Goal: Task Accomplishment & Management: Use online tool/utility

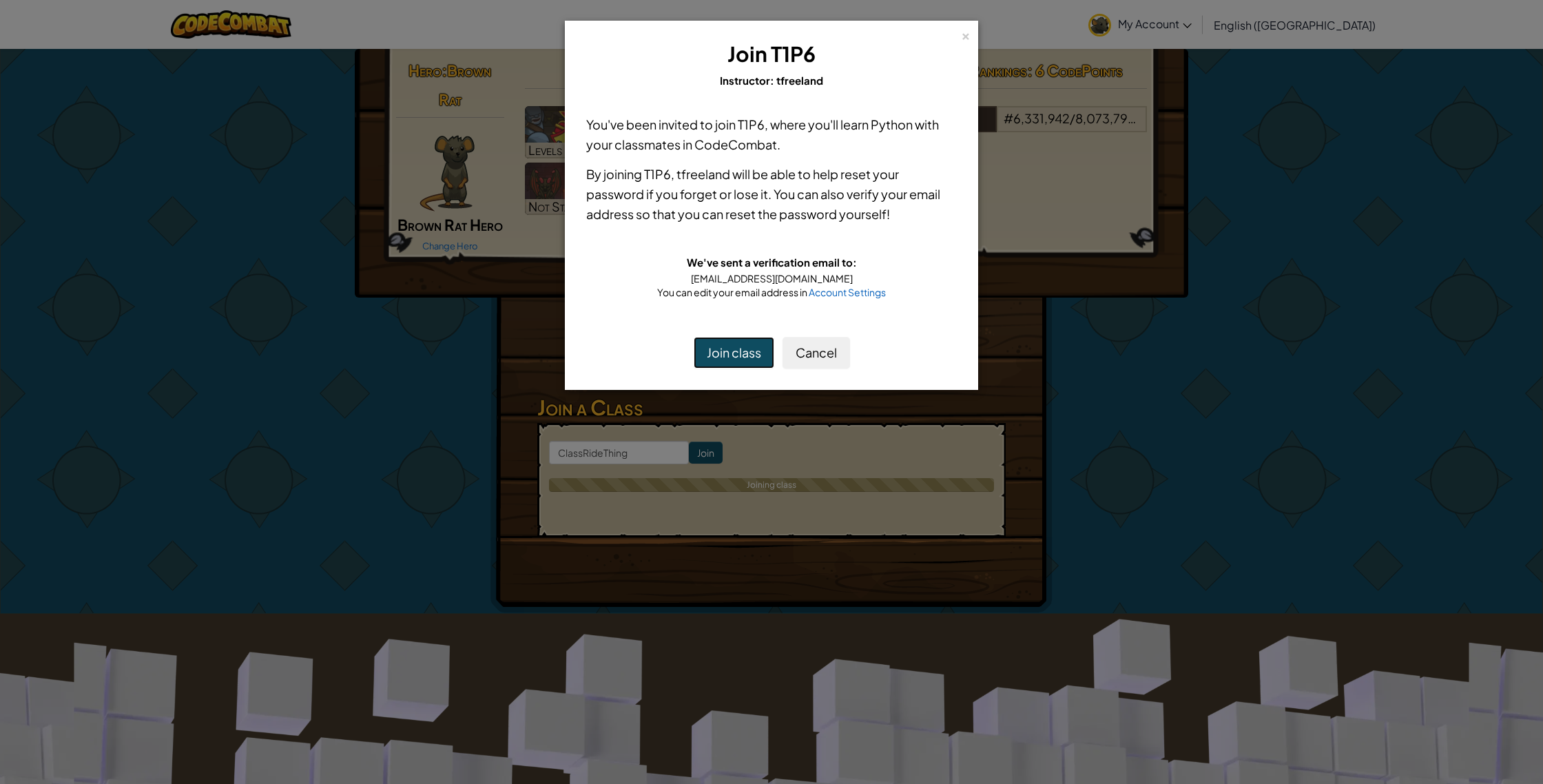
click at [722, 353] on button "Join class" at bounding box center [734, 353] width 81 height 32
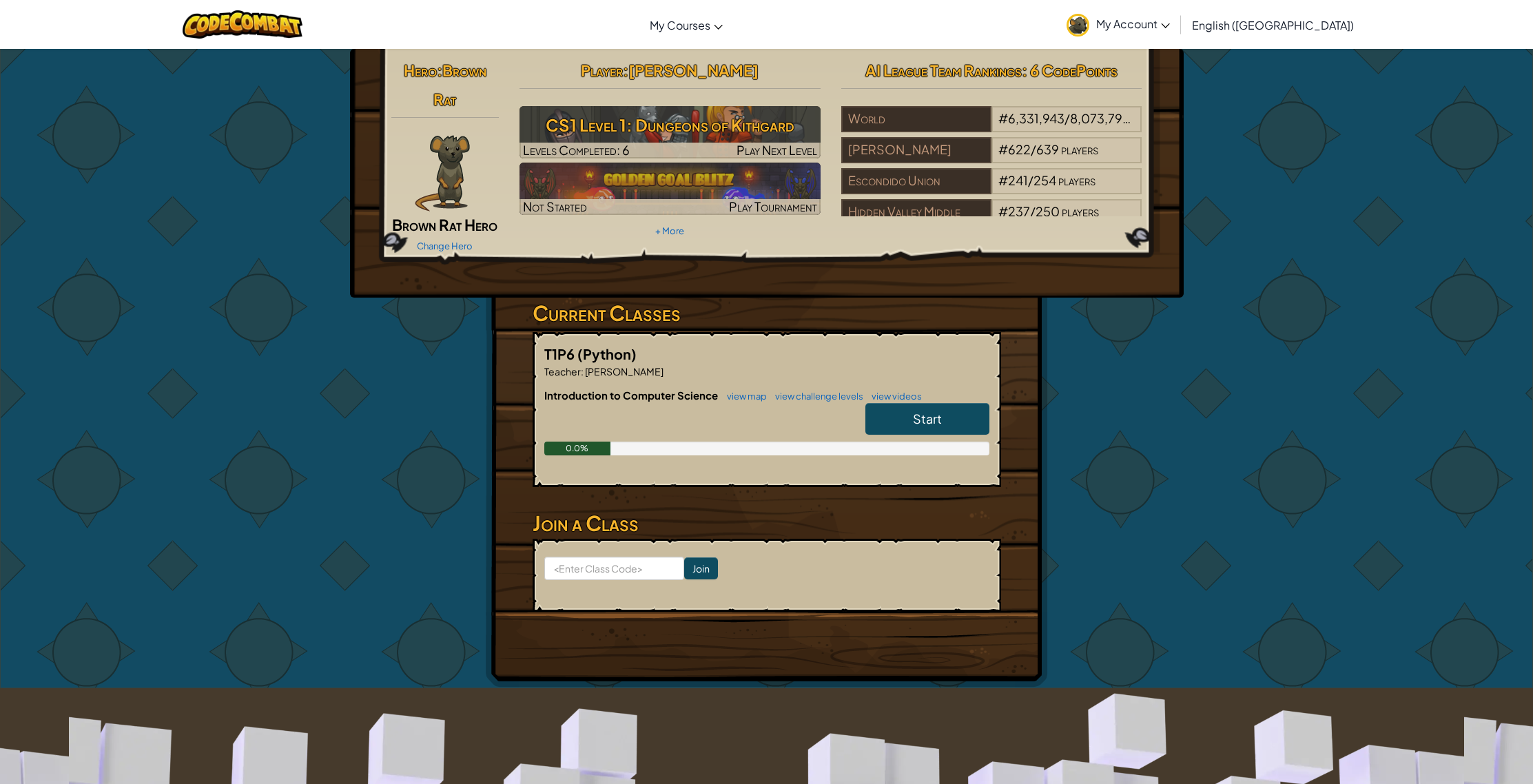
click at [923, 412] on span "Start" at bounding box center [928, 418] width 29 height 15
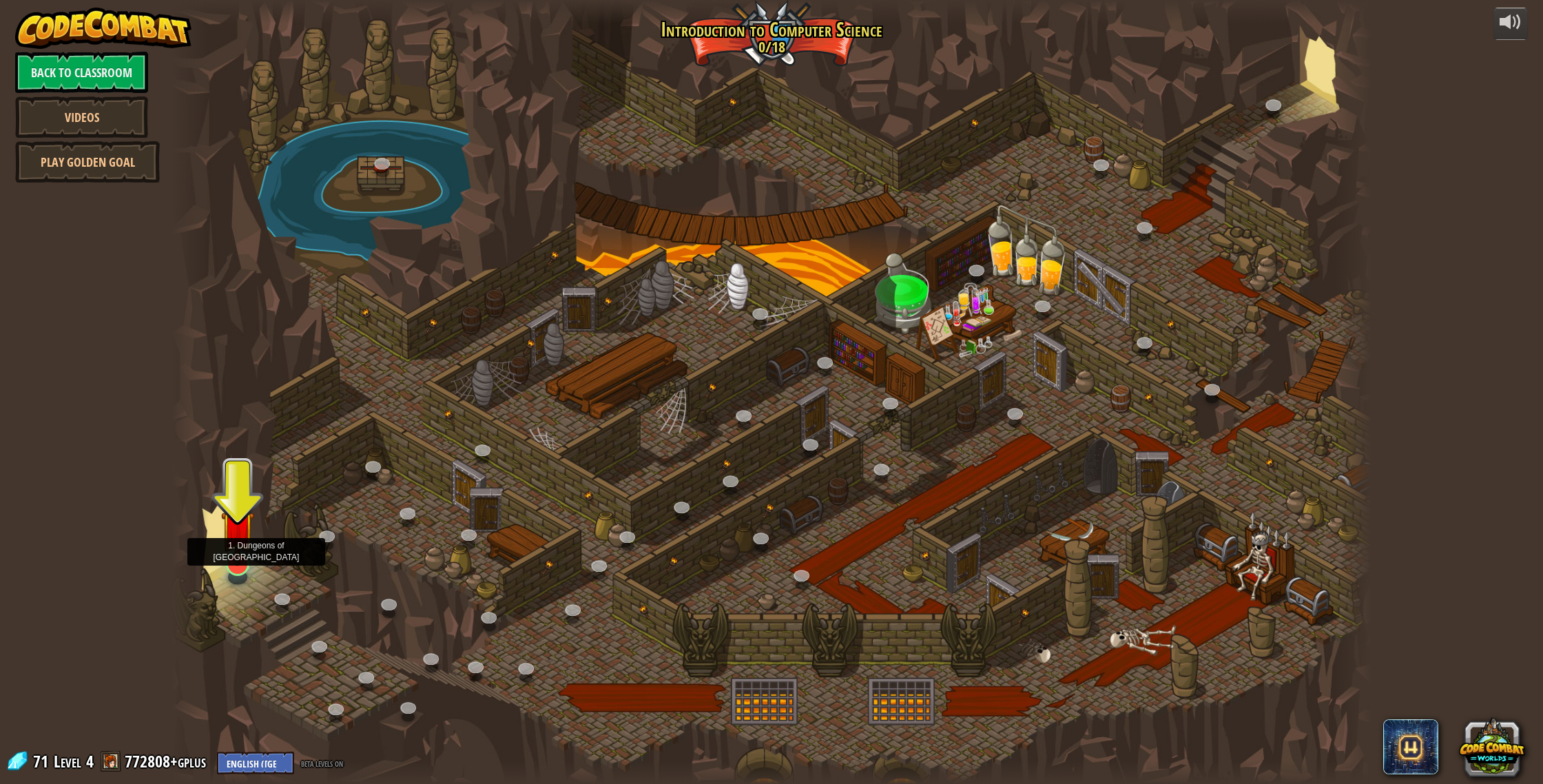
click at [244, 545] on img at bounding box center [238, 527] width 34 height 77
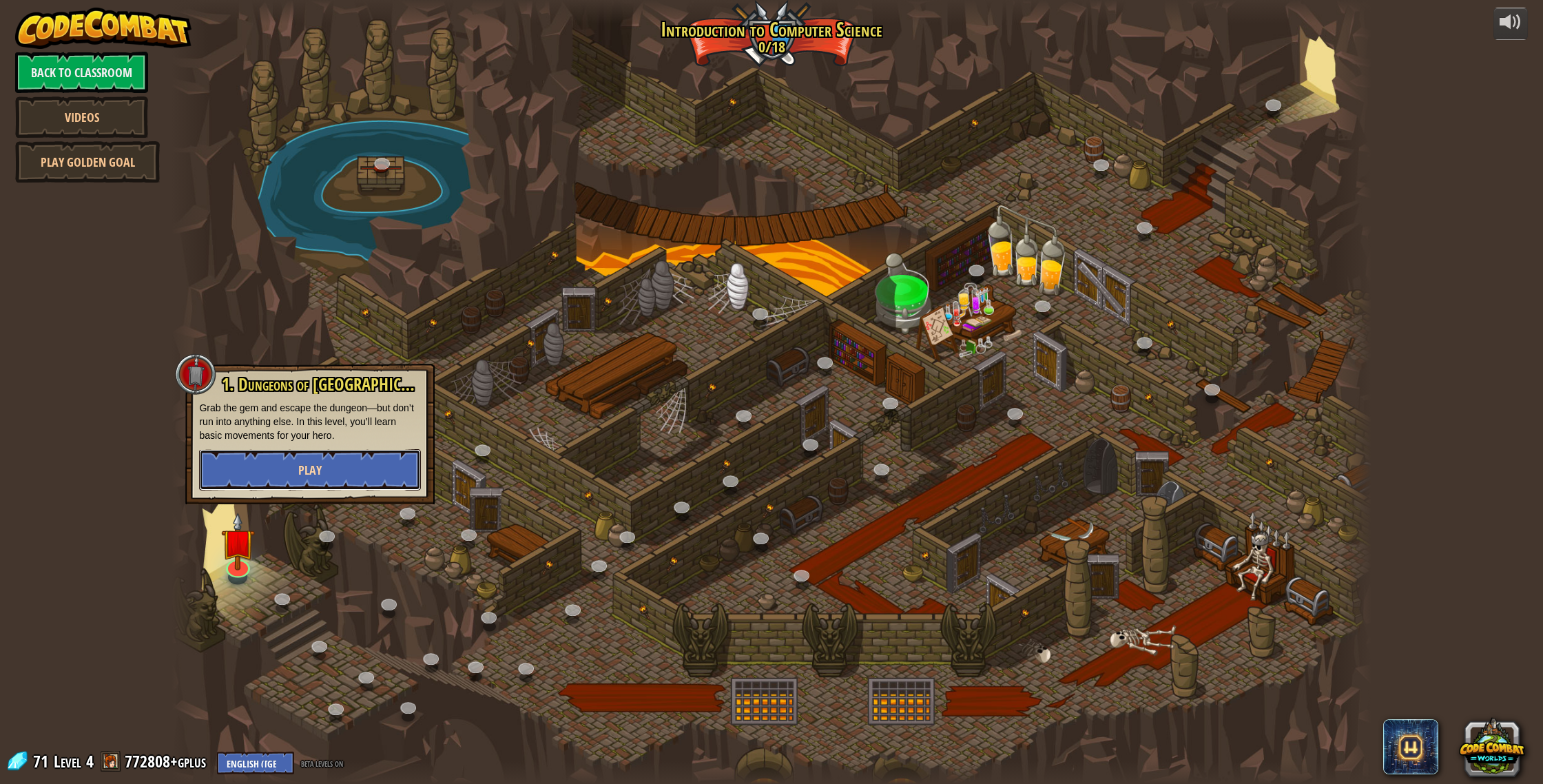
click at [357, 482] on button "Play" at bounding box center [310, 469] width 222 height 41
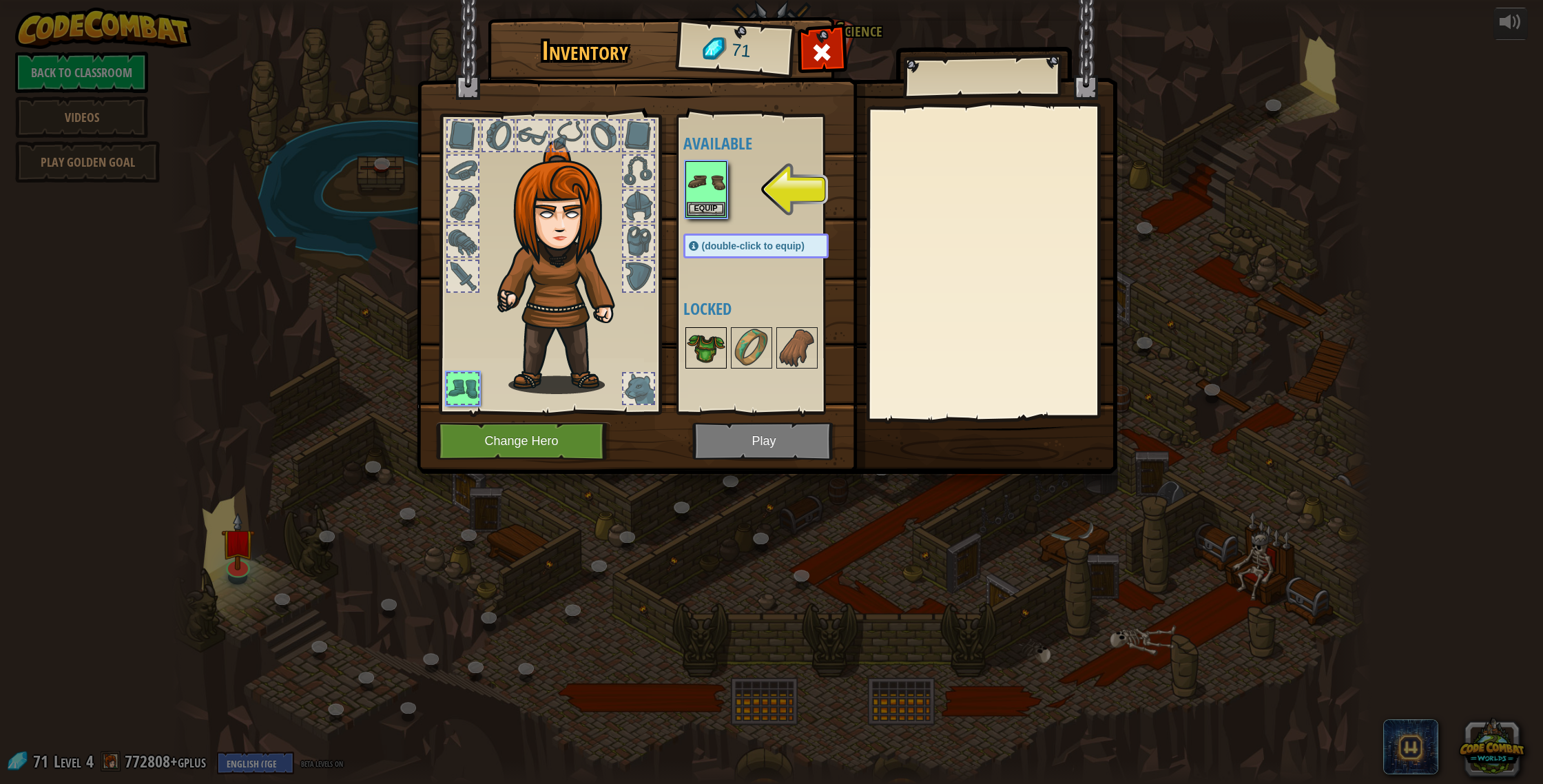
click at [702, 330] on img at bounding box center [706, 348] width 39 height 39
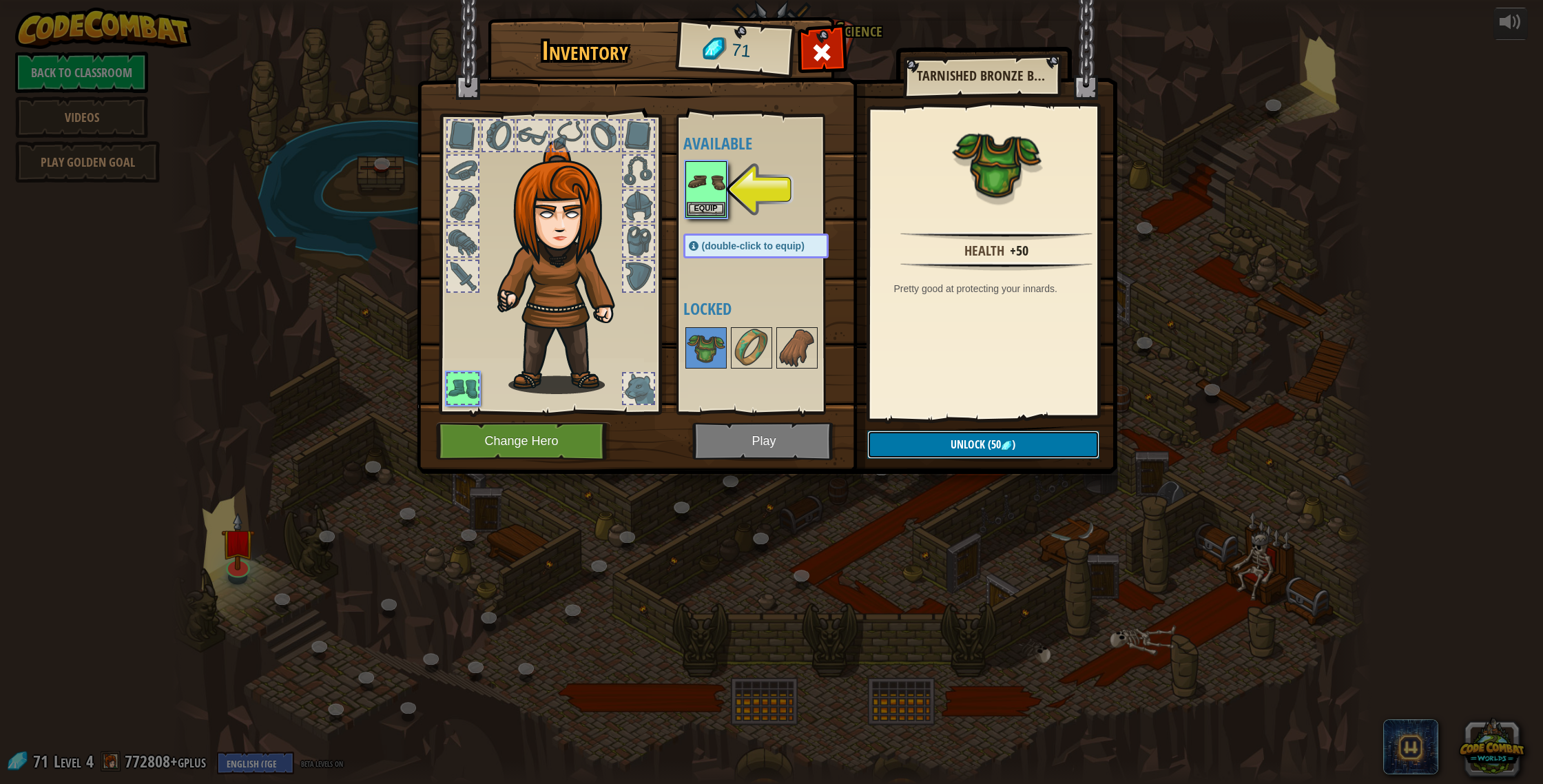
click at [969, 448] on span "Unlock" at bounding box center [968, 444] width 35 height 15
drag, startPoint x: 957, startPoint y: 446, endPoint x: 891, endPoint y: 460, distance: 67.5
click at [953, 449] on button "Confirm" at bounding box center [982, 444] width 232 height 28
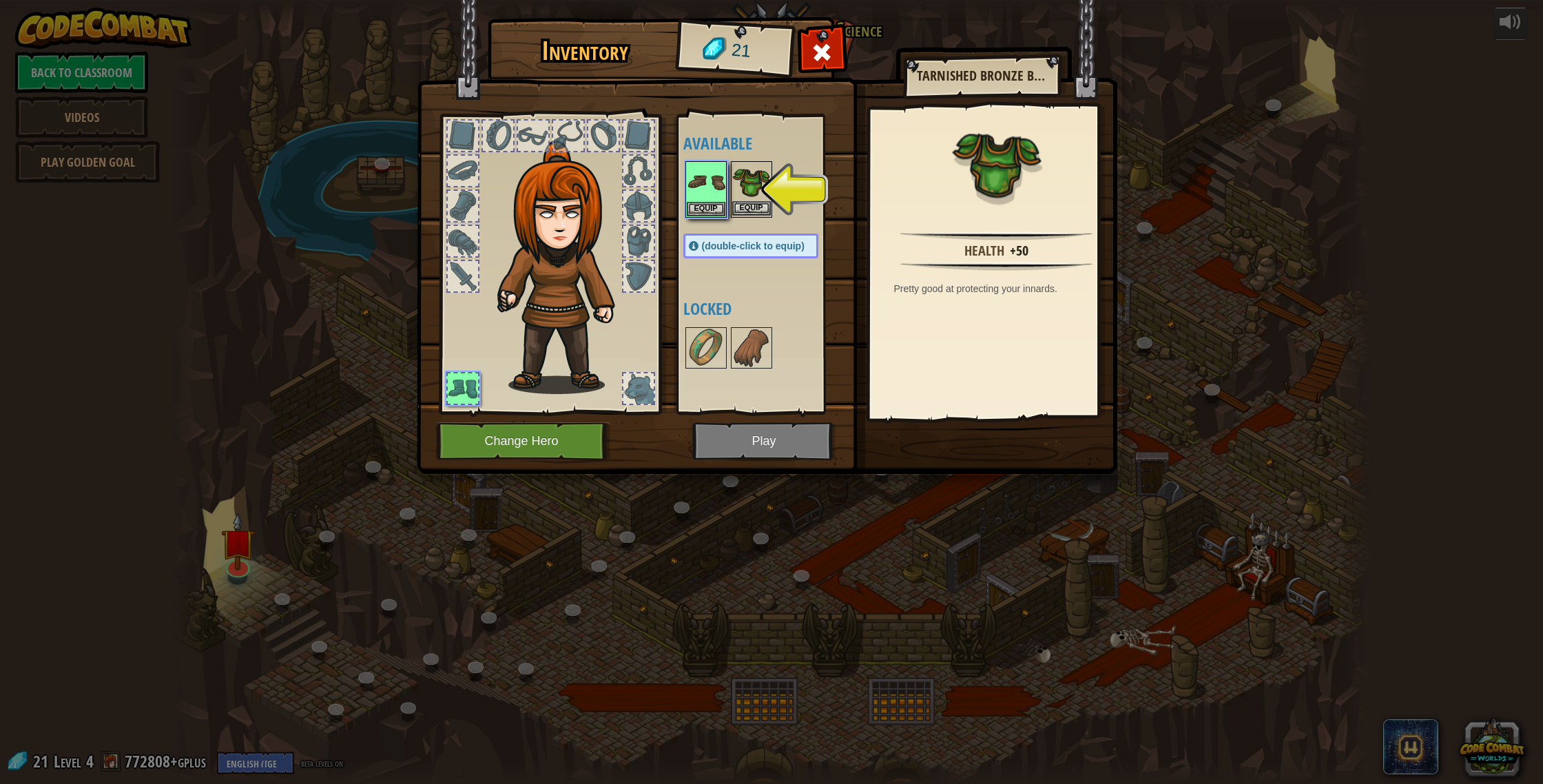
click at [764, 187] on img at bounding box center [751, 182] width 39 height 39
click at [945, 426] on img at bounding box center [767, 223] width 700 height 500
drag, startPoint x: 950, startPoint y: 453, endPoint x: 944, endPoint y: 448, distance: 7.8
click at [950, 453] on button "Equip" at bounding box center [982, 444] width 233 height 35
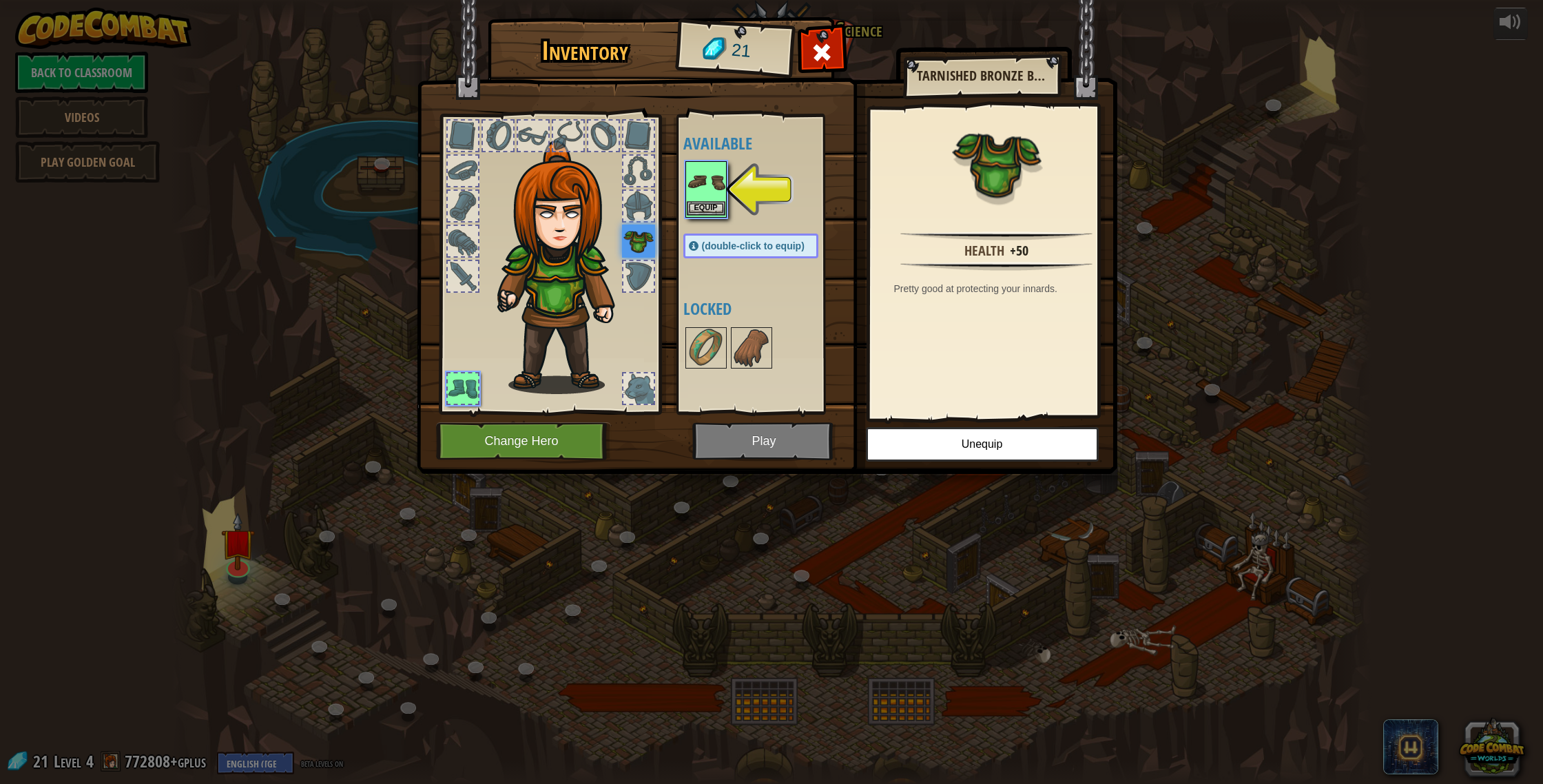
click at [710, 193] on img at bounding box center [706, 182] width 39 height 39
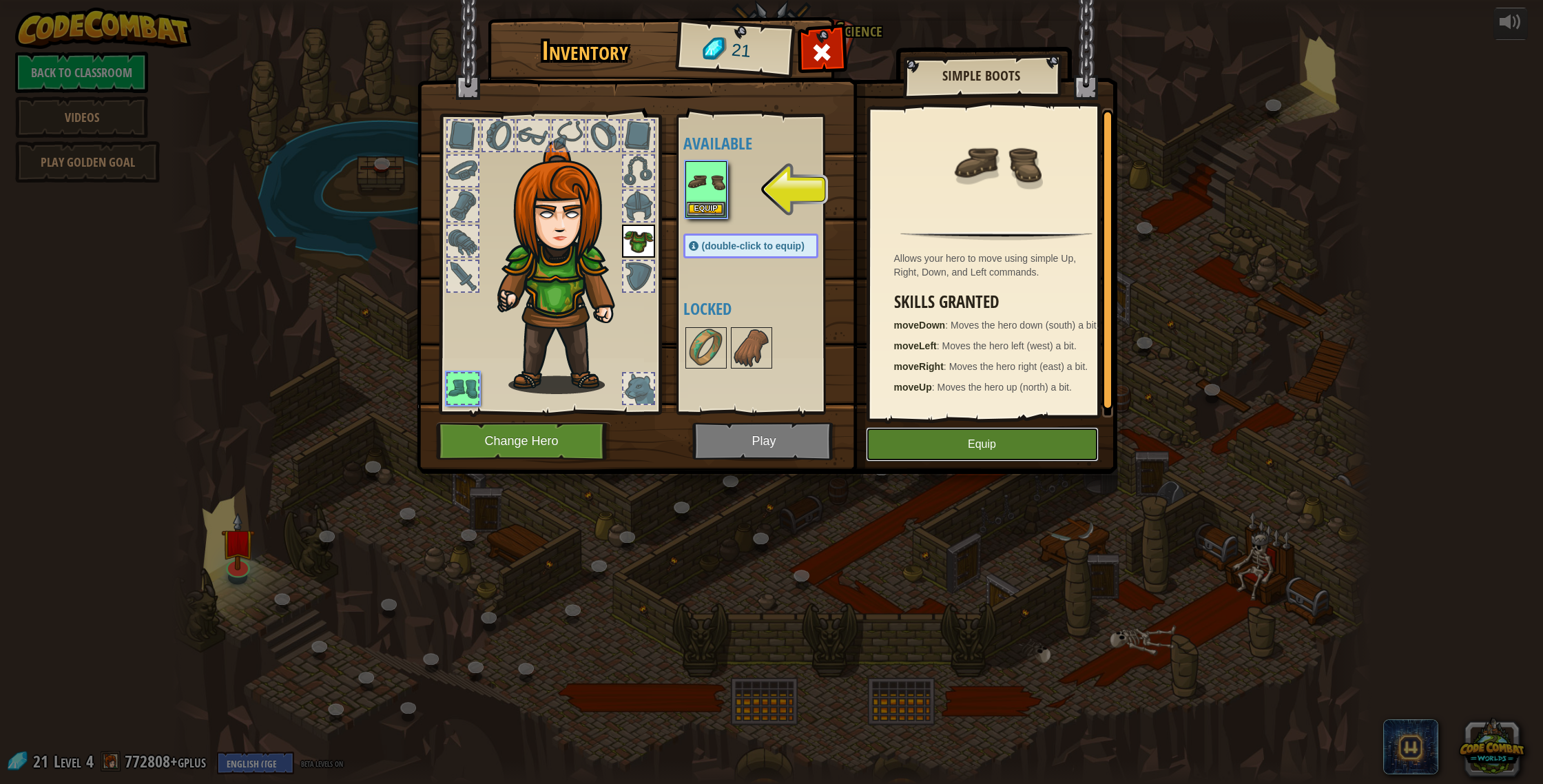
drag, startPoint x: 927, startPoint y: 443, endPoint x: 786, endPoint y: 319, distance: 187.8
click at [926, 441] on button "Equip" at bounding box center [982, 444] width 233 height 35
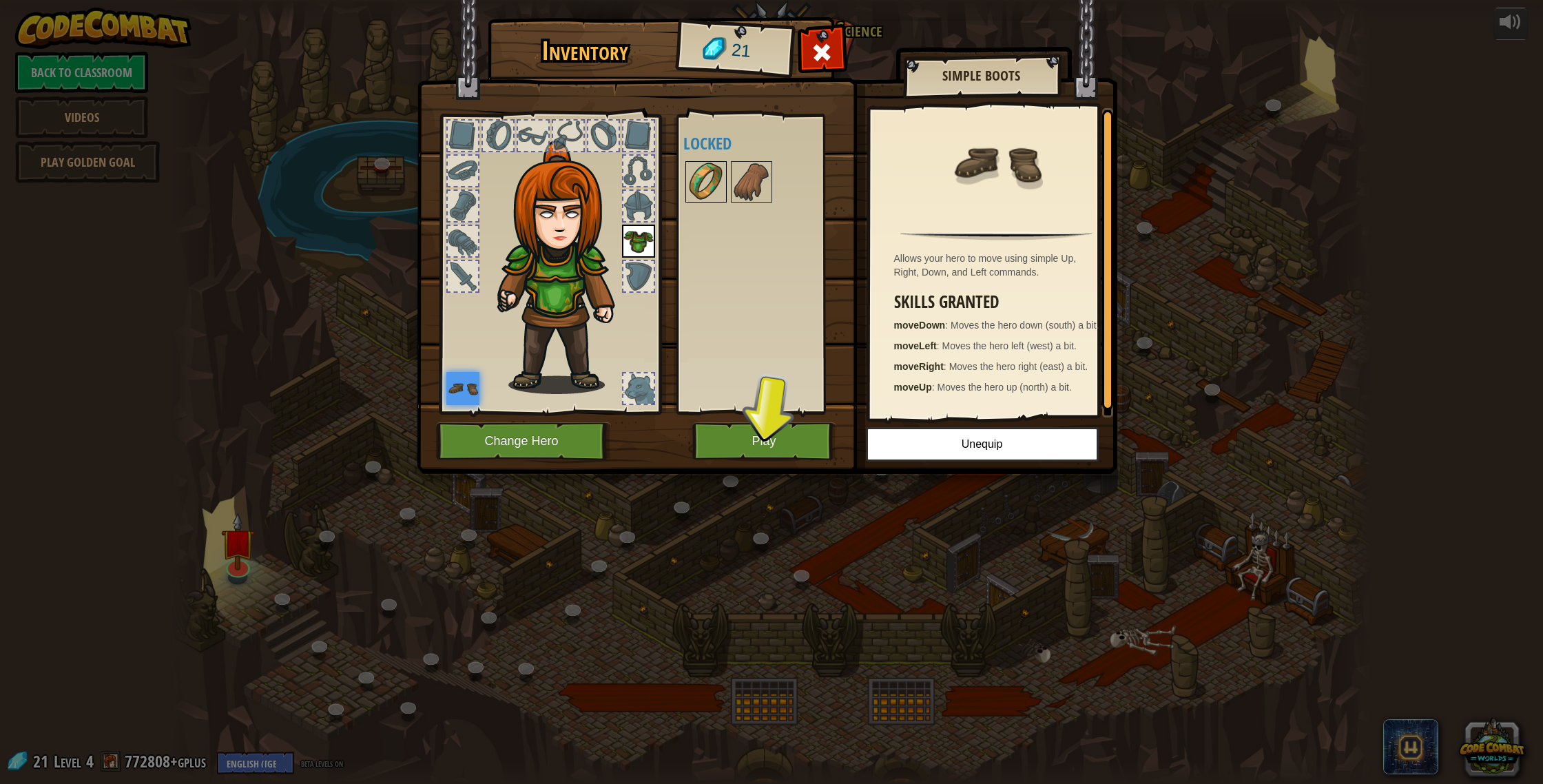
click at [700, 193] on img at bounding box center [706, 182] width 39 height 39
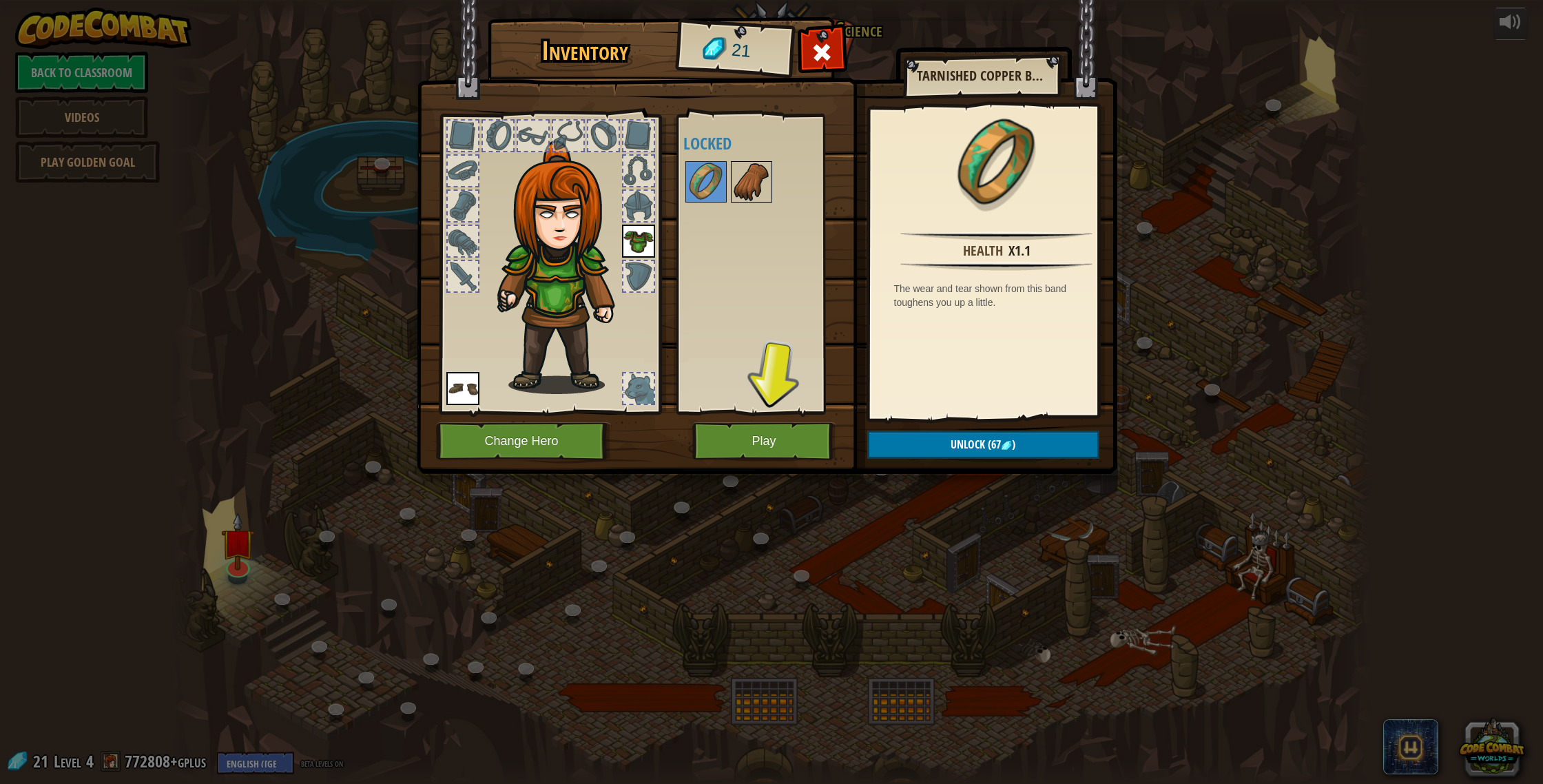
click at [746, 171] on img at bounding box center [751, 182] width 39 height 39
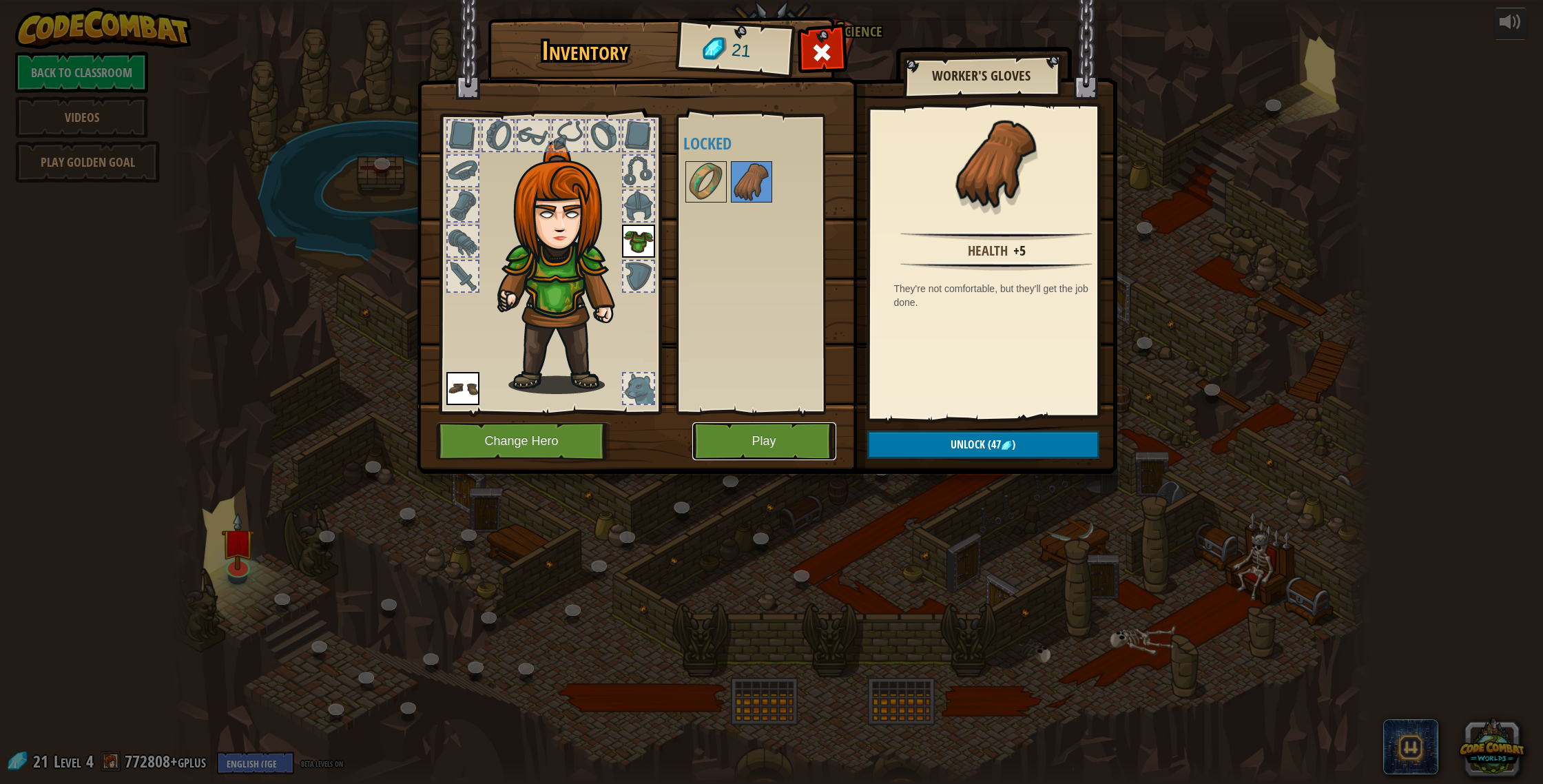
click at [757, 446] on button "Play" at bounding box center [764, 440] width 144 height 38
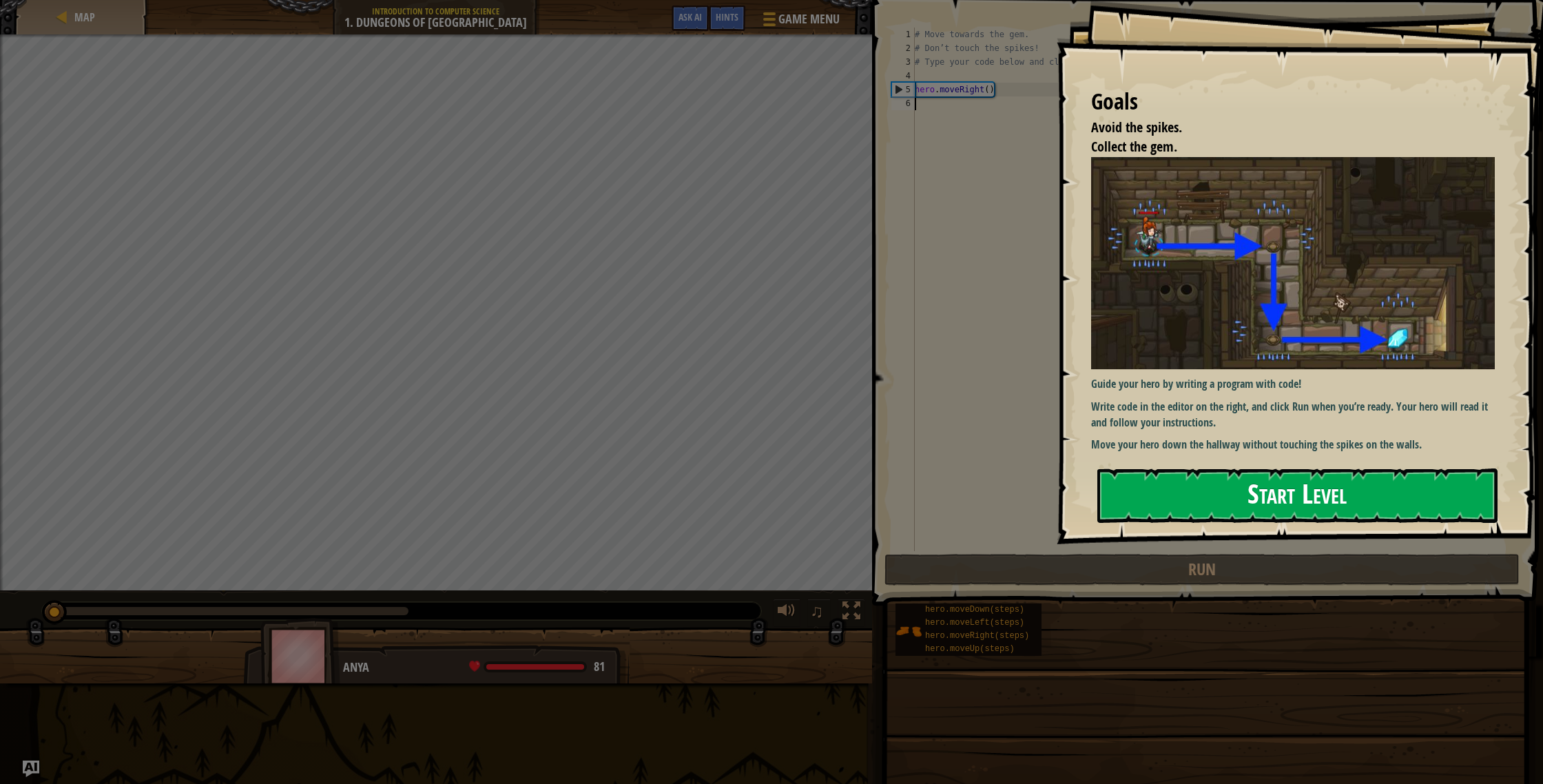
drag, startPoint x: 1169, startPoint y: 474, endPoint x: 1162, endPoint y: 473, distance: 7.1
click at [1166, 475] on button "Start Level" at bounding box center [1297, 495] width 401 height 55
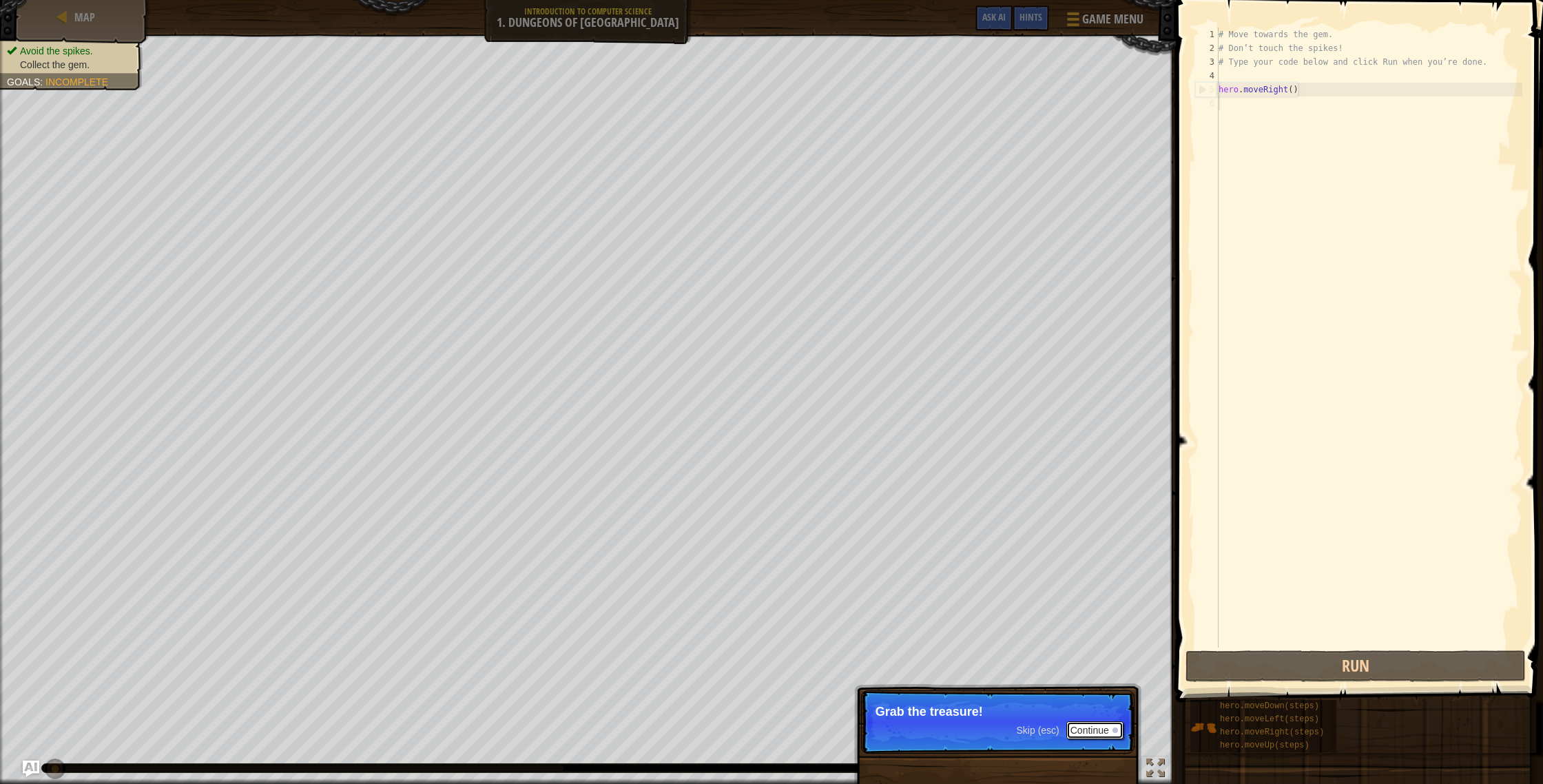
click at [1089, 737] on button "Continue" at bounding box center [1094, 730] width 57 height 18
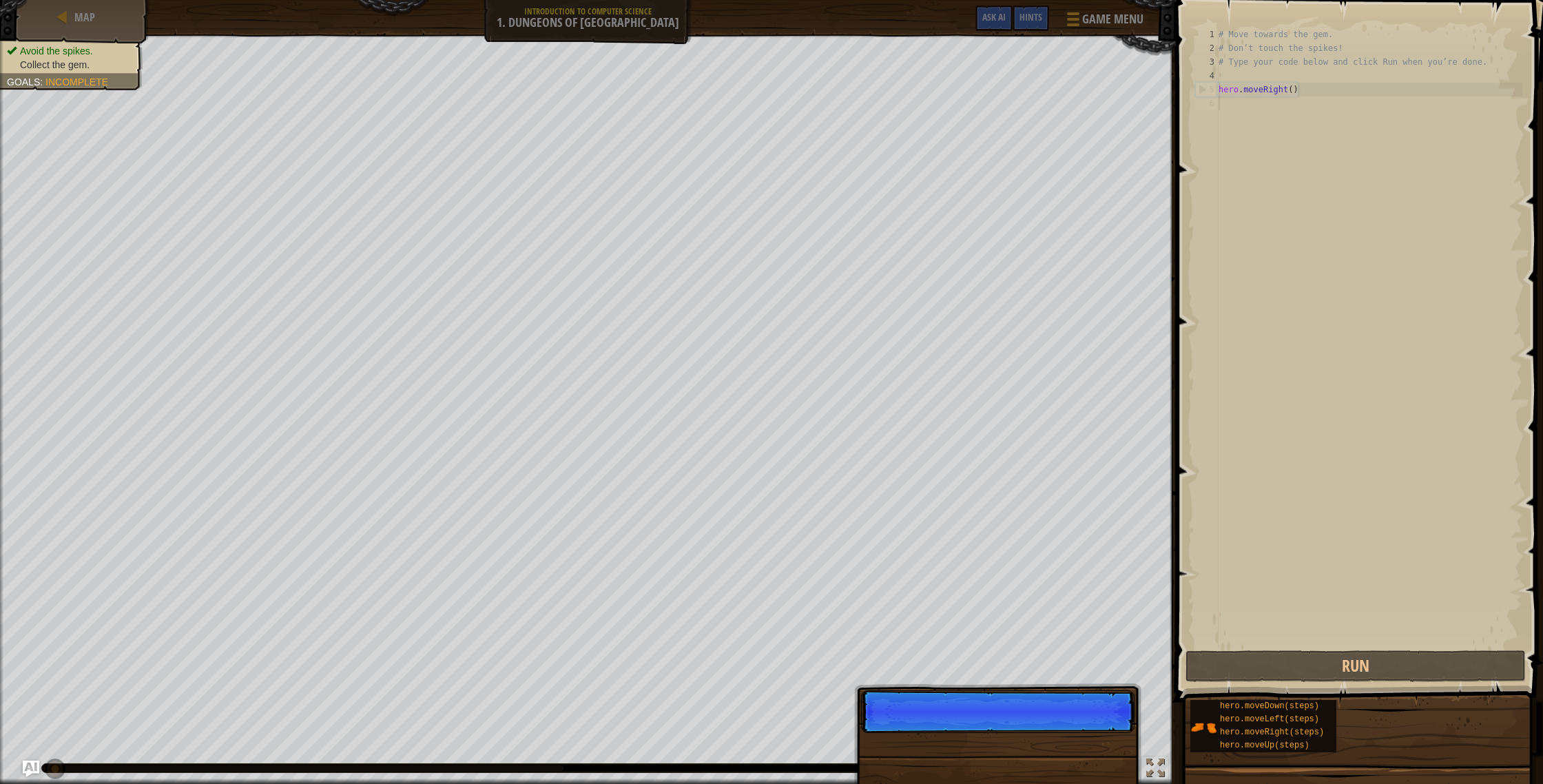
scroll to position [6, 0]
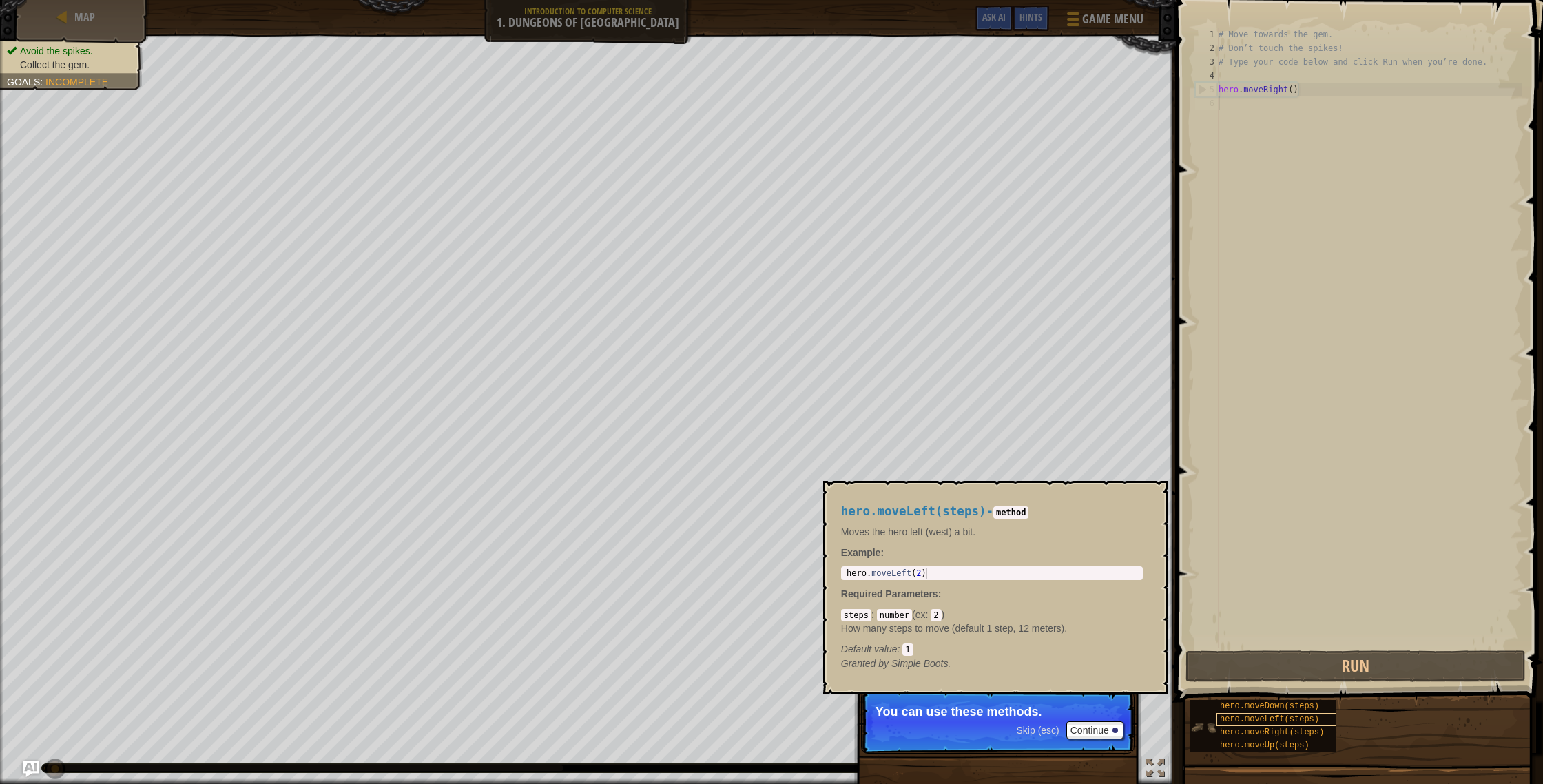
click at [1308, 712] on div "hero.moveDown(steps) hero.moveLeft(steps) hero.moveRight(steps) hero.moveUp(ste…" at bounding box center [1264, 726] width 146 height 52
click at [1305, 713] on div "hero.moveLeft(steps)" at bounding box center [1294, 719] width 154 height 13
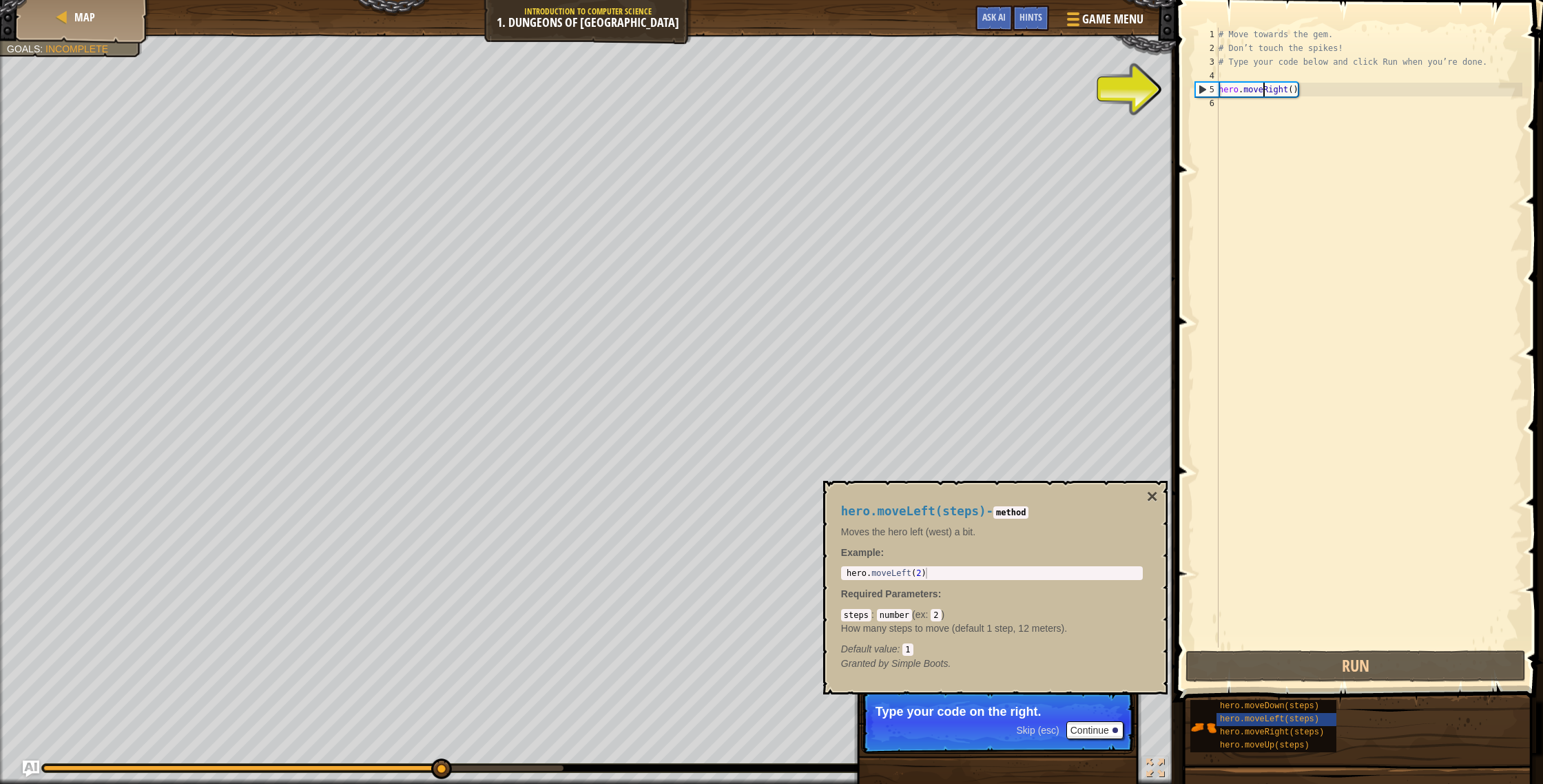
click at [1263, 89] on div "# Move towards the gem. # Don’t touch the spikes! # Type your code below and cl…" at bounding box center [1369, 352] width 306 height 647
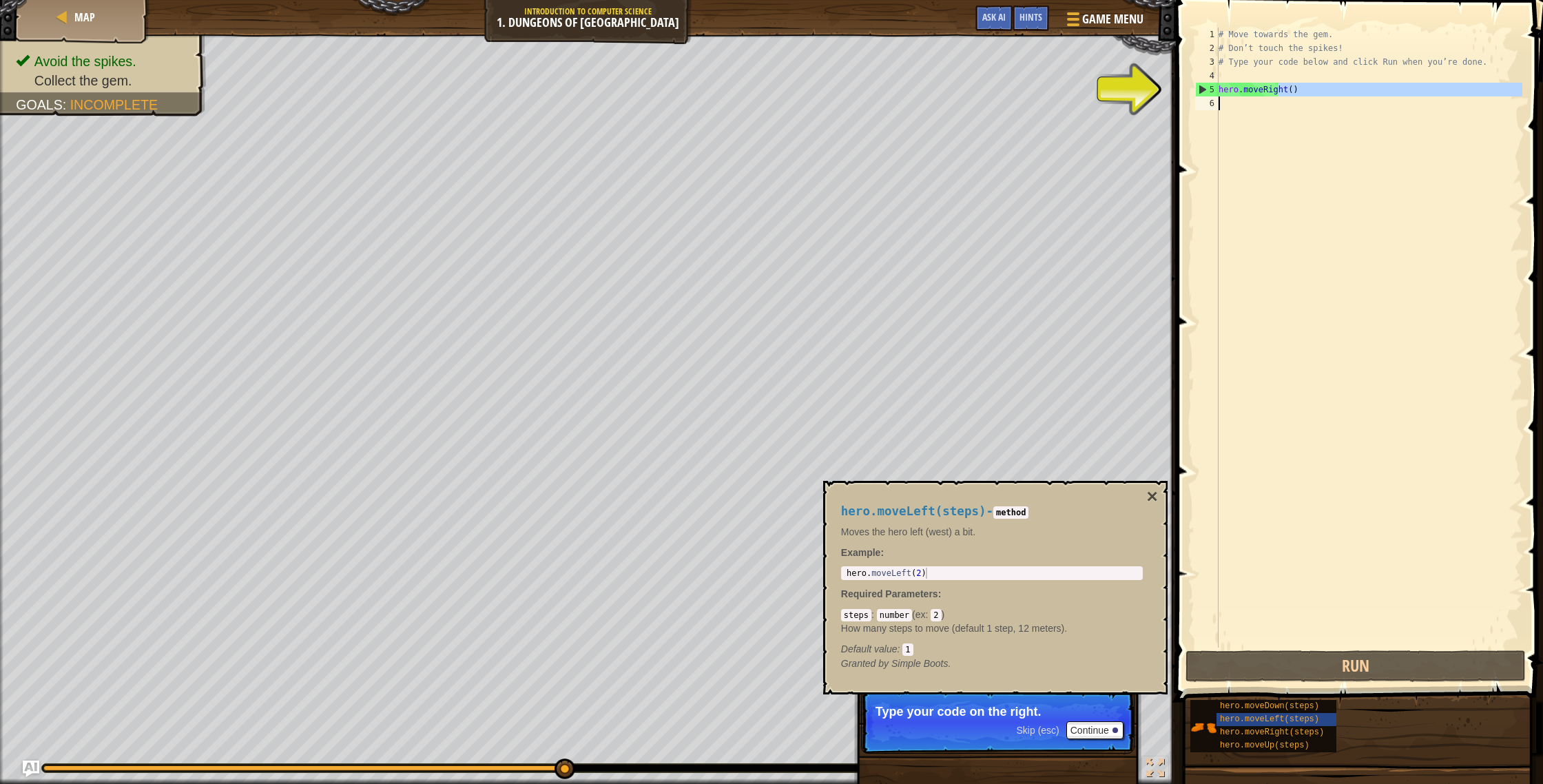
drag, startPoint x: 1276, startPoint y: 95, endPoint x: 1339, endPoint y: 100, distance: 63.2
click at [1339, 101] on div "# Move towards the gem. # Don’t touch the spikes! # Type your code below and cl…" at bounding box center [1369, 352] width 306 height 647
click at [1233, 60] on div "# Move towards the gem. # Don’t touch the spikes! # Type your code below and cl…" at bounding box center [1369, 352] width 306 height 647
type textarea "# Type your code below and click Run when you’re done."
click at [1238, 98] on div "# Move towards the gem. # Don’t touch the spikes! # Type your code below and cl…" at bounding box center [1369, 352] width 306 height 647
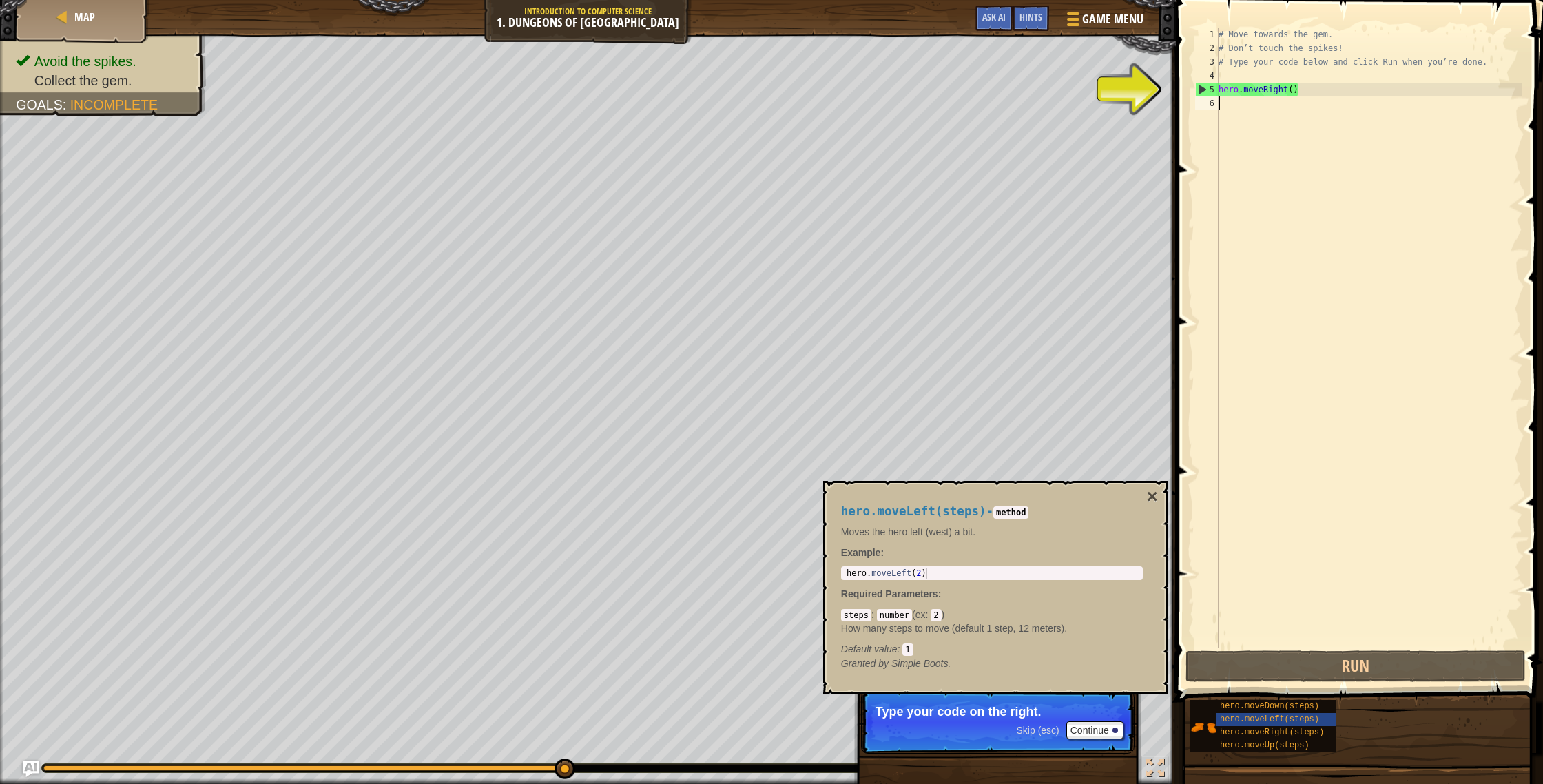
click at [1256, 103] on div "# Move towards the gem. # Don’t touch the spikes! # Type your code below and cl…" at bounding box center [1369, 352] width 306 height 647
click at [1255, 100] on div "# Move towards the gem. # Don’t touch the spikes! # Type your code below and cl…" at bounding box center [1369, 352] width 306 height 647
click at [1145, 490] on div "hero.moveLeft(steps) - method Moves the hero left (west) a bit. Example : 1 her…" at bounding box center [996, 588] width 345 height 214
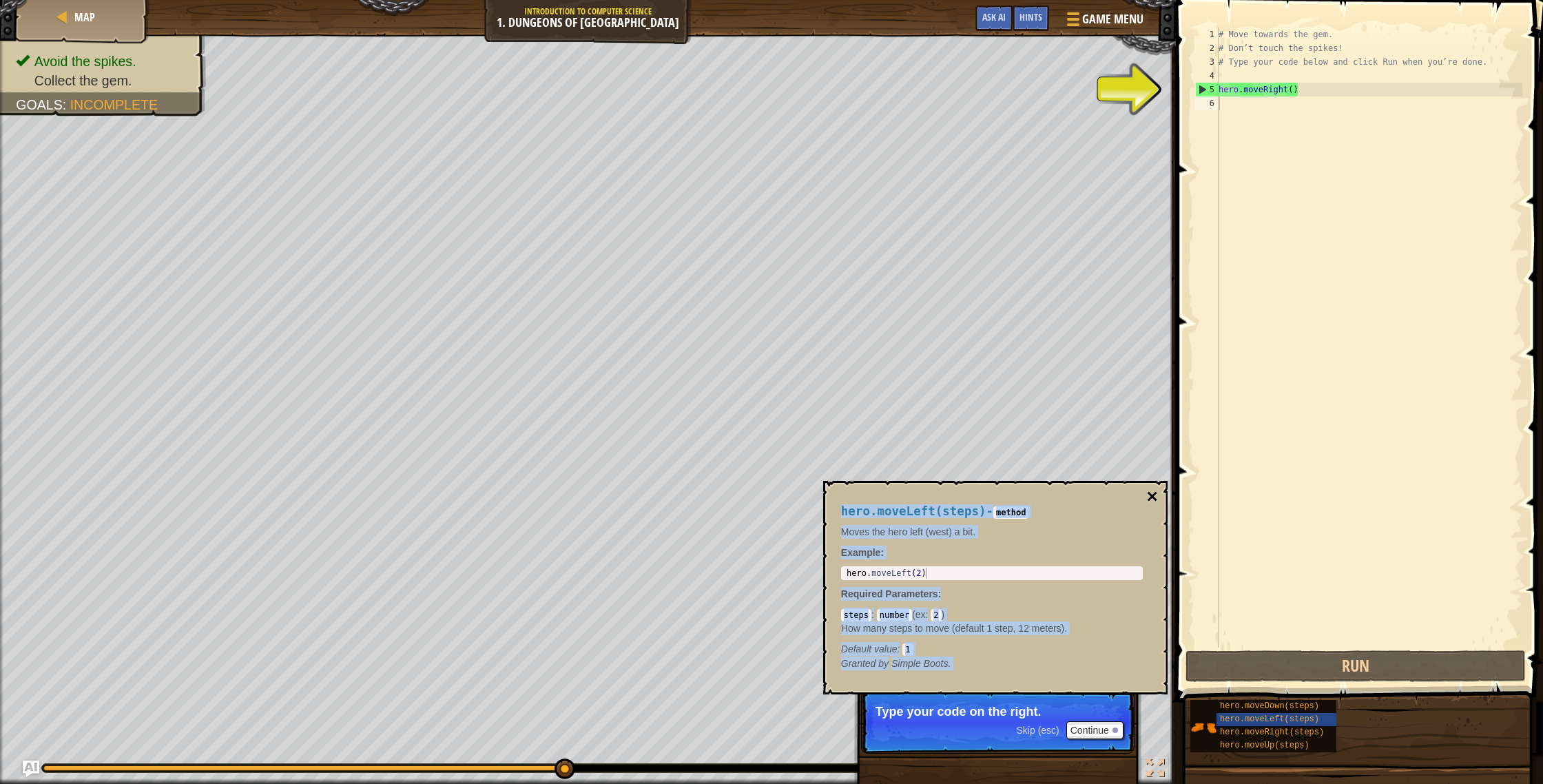
click at [1145, 490] on div "hero.moveLeft(steps) - method Moves the hero left (west) a bit. Example : 1 her…" at bounding box center [996, 588] width 345 height 214
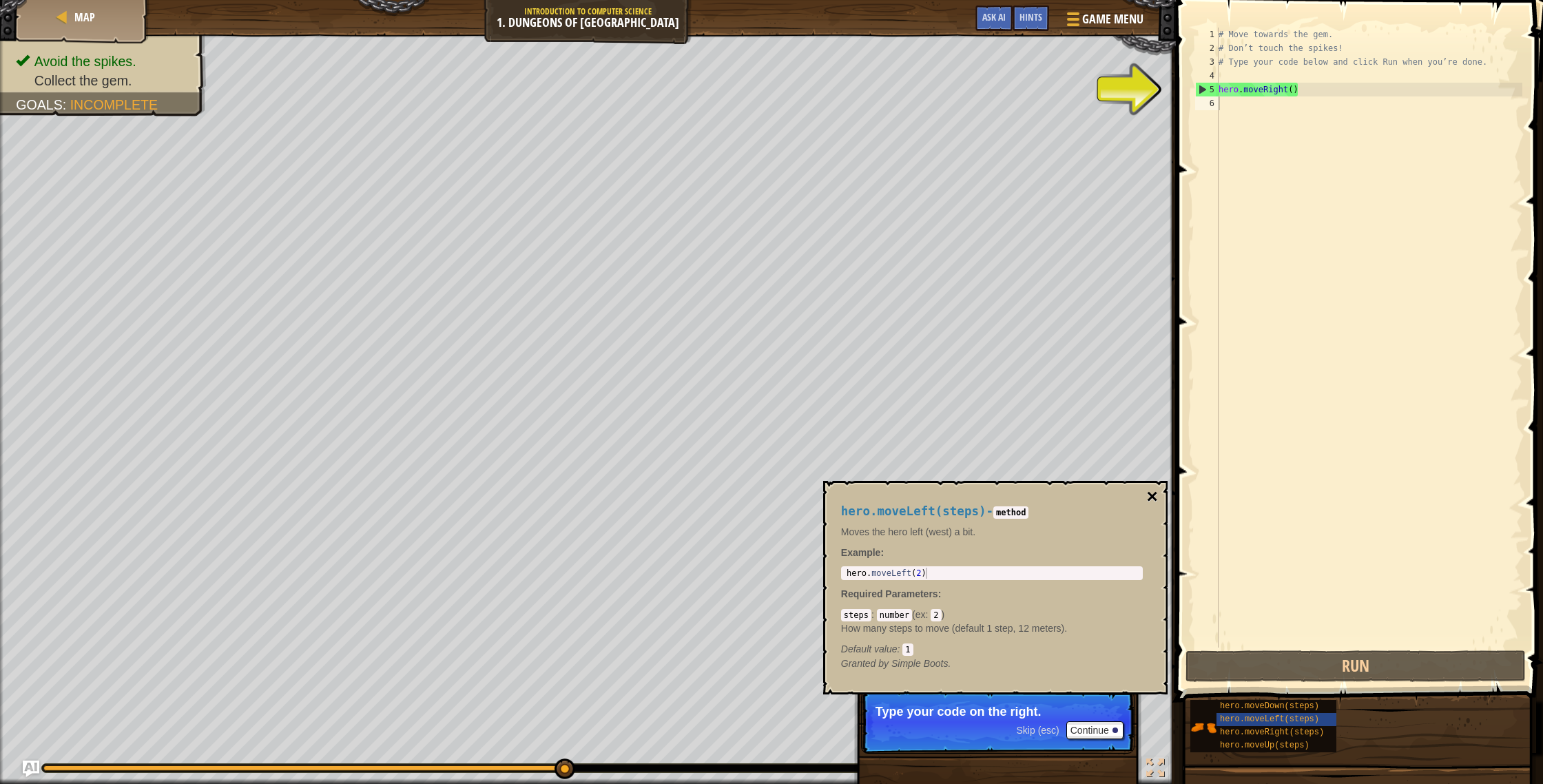
click at [1146, 496] on button "×" at bounding box center [1151, 497] width 11 height 19
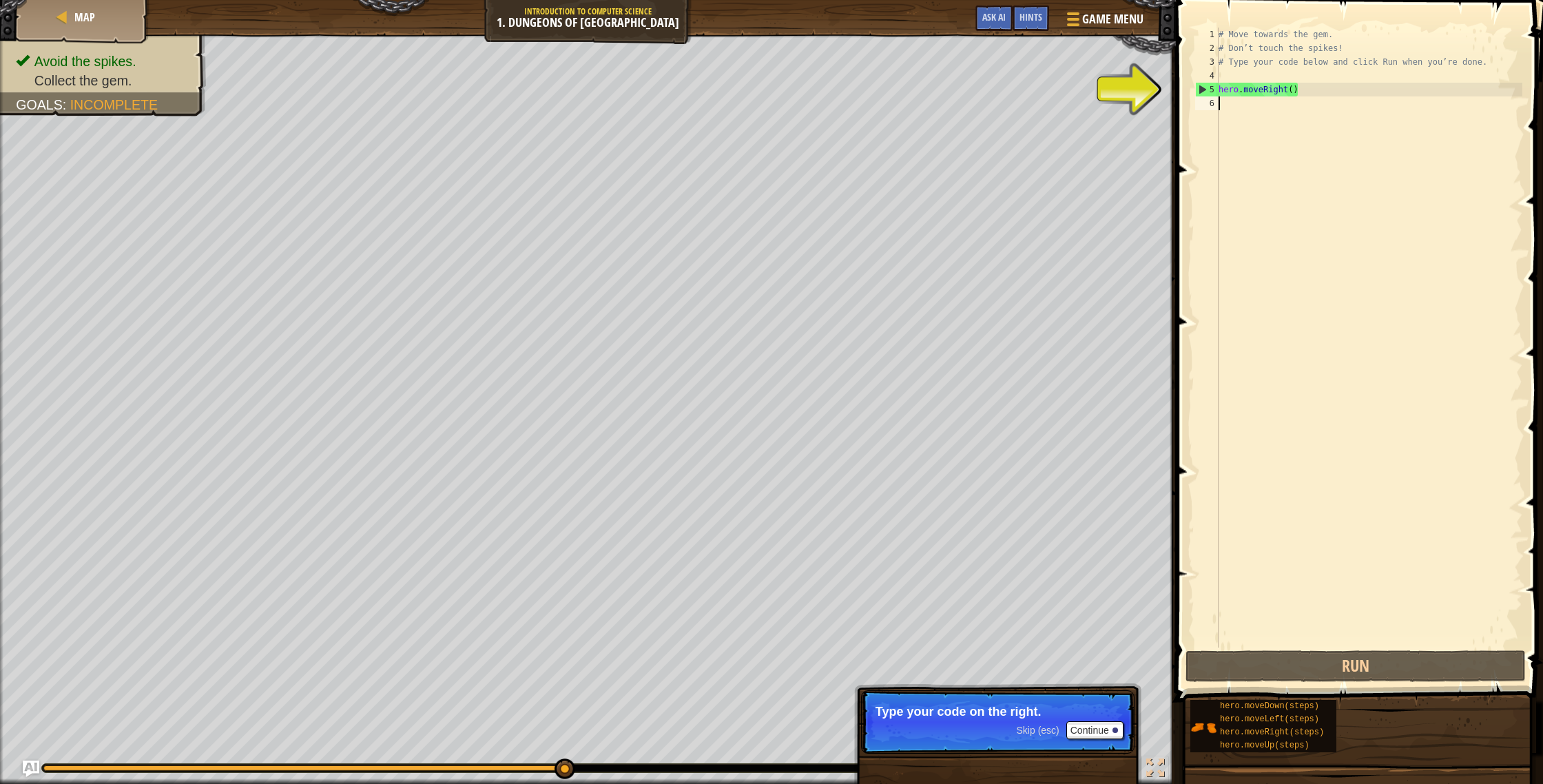
click at [1202, 90] on div "5" at bounding box center [1208, 90] width 23 height 13
type textarea "hero.moveRight()"
click at [1202, 90] on div "5" at bounding box center [1208, 90] width 23 height 13
drag, startPoint x: 1197, startPoint y: 85, endPoint x: 1234, endPoint y: 98, distance: 39.2
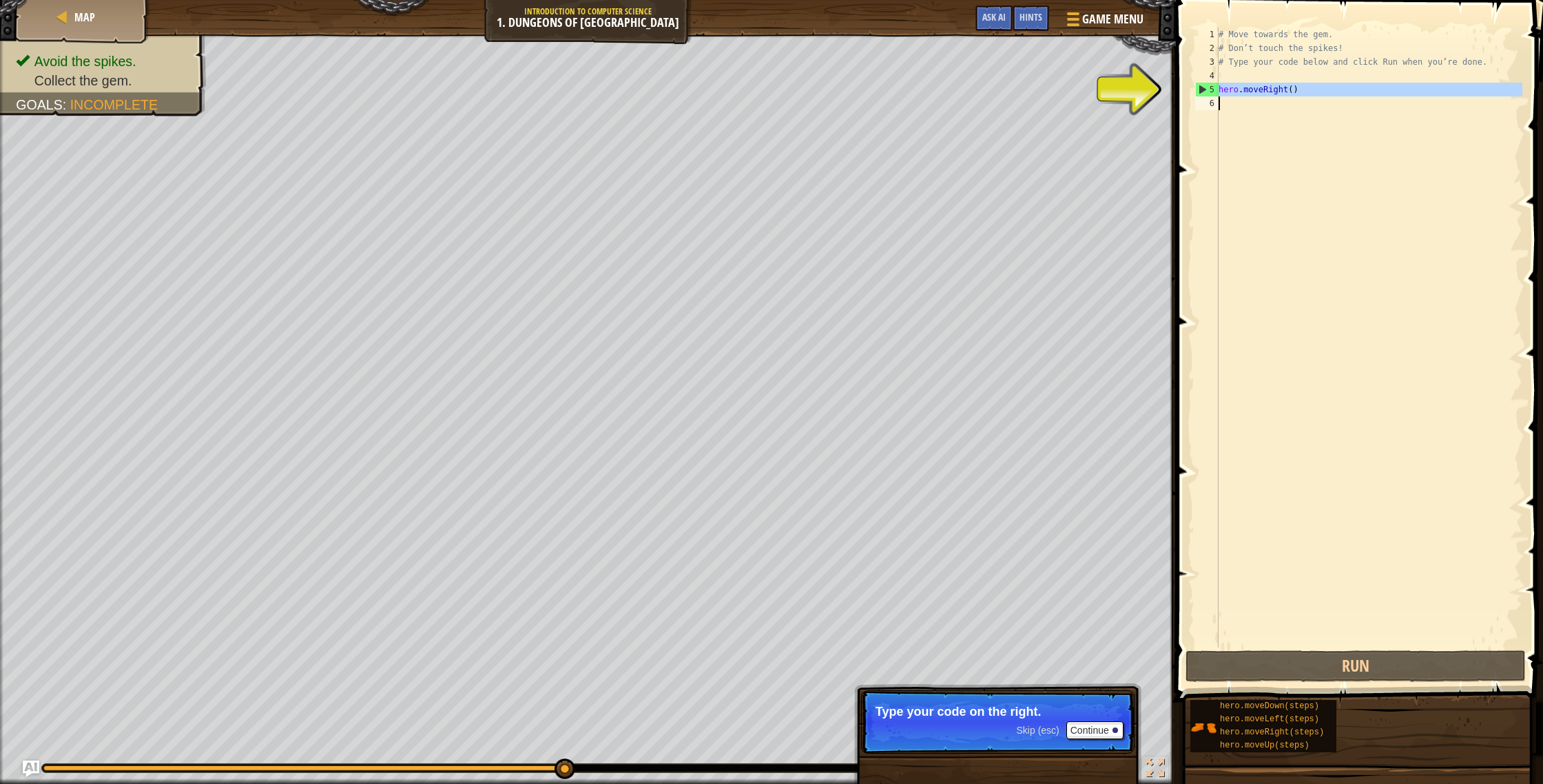
click at [1235, 98] on div "1 2 3 4 5 6 # Move towards the gem. # Don’t touch the spikes! # Type your code …" at bounding box center [1357, 338] width 330 height 620
type textarea "hero.moveRight()"
click at [1236, 93] on div "# Move towards the gem. # Don’t touch the spikes! # Type your code below and cl…" at bounding box center [1369, 352] width 306 height 647
click at [1238, 79] on div "# Move towards the gem. # Don’t touch the spikes! # Type your code below and cl…" at bounding box center [1369, 352] width 306 height 647
click at [1230, 85] on div "# Move towards the gem. # Don’t touch the spikes! # Type your code below and cl…" at bounding box center [1369, 352] width 306 height 647
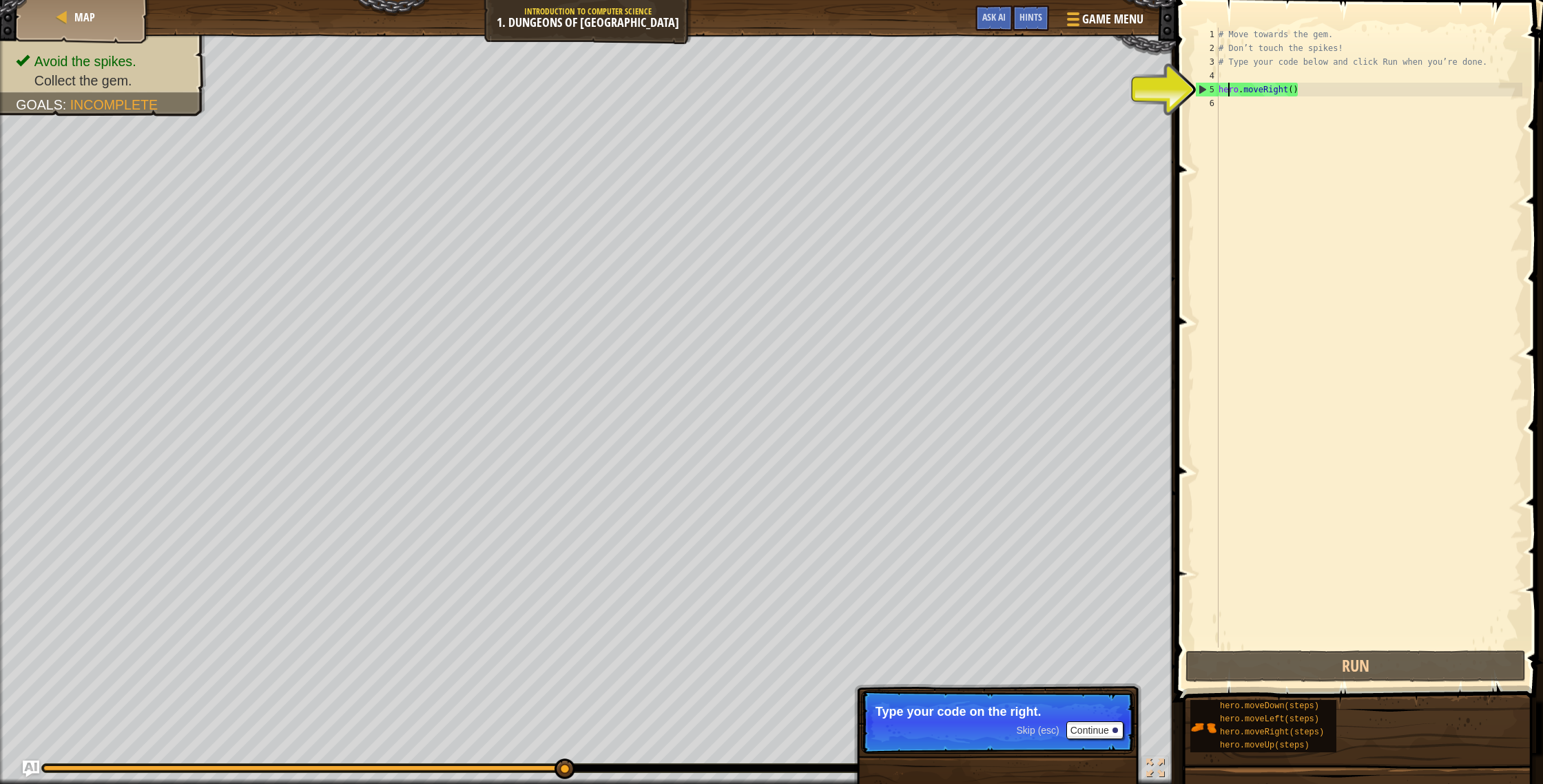
click at [1230, 92] on div "# Move towards the gem. # Don’t touch the spikes! # Type your code below and cl…" at bounding box center [1369, 352] width 306 height 647
type textarea "hero.moveRight()"
click at [1228, 104] on div "# Move towards the gem. # Don’t touch the spikes! # Type your code below and cl…" at bounding box center [1369, 352] width 306 height 647
drag, startPoint x: 1229, startPoint y: 108, endPoint x: 1221, endPoint y: 93, distance: 17.0
click at [1228, 107] on div "# Move towards the gem. # Don’t touch the spikes! # Type your code below and cl…" at bounding box center [1369, 352] width 306 height 647
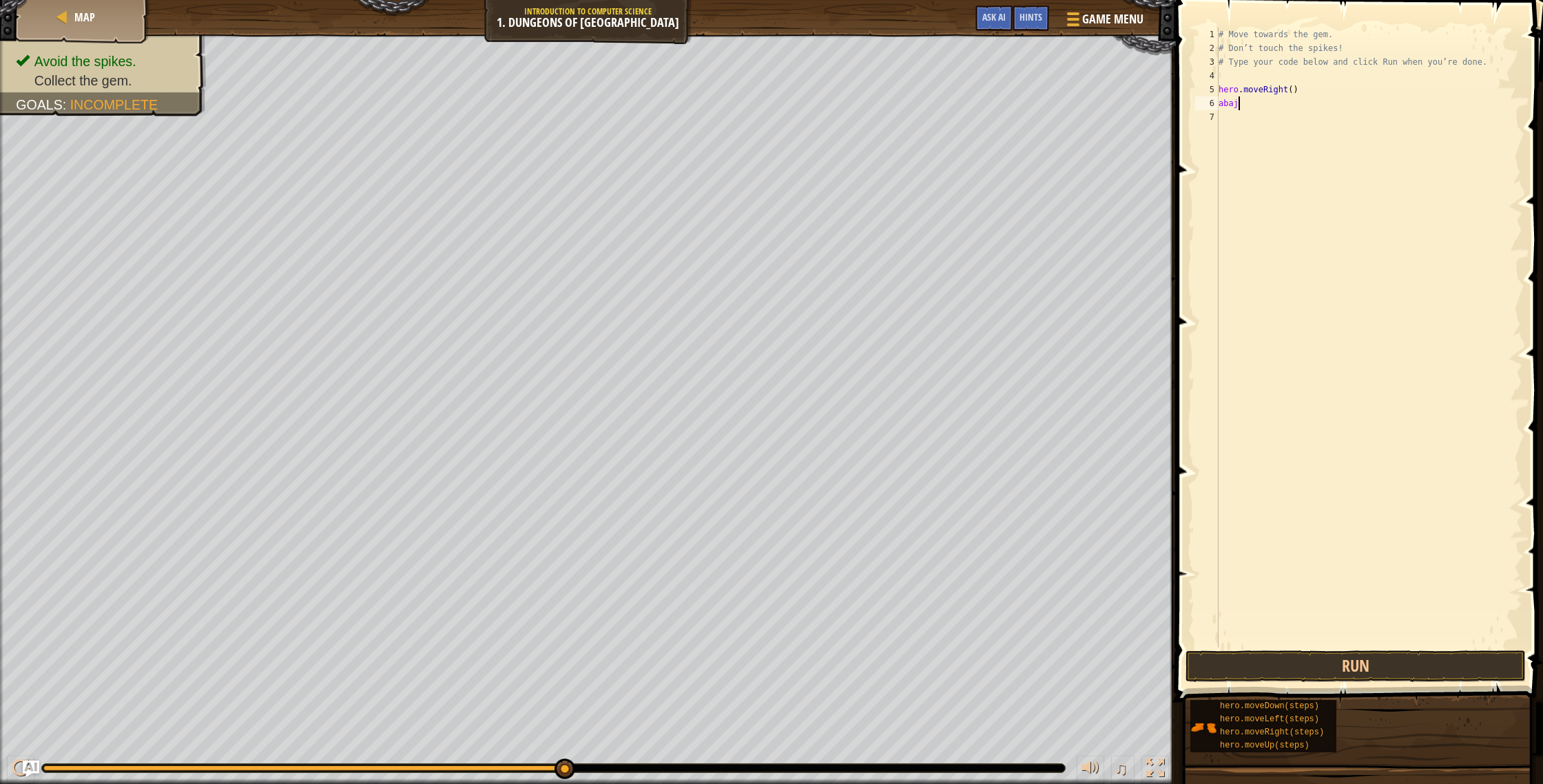
scroll to position [6, 1]
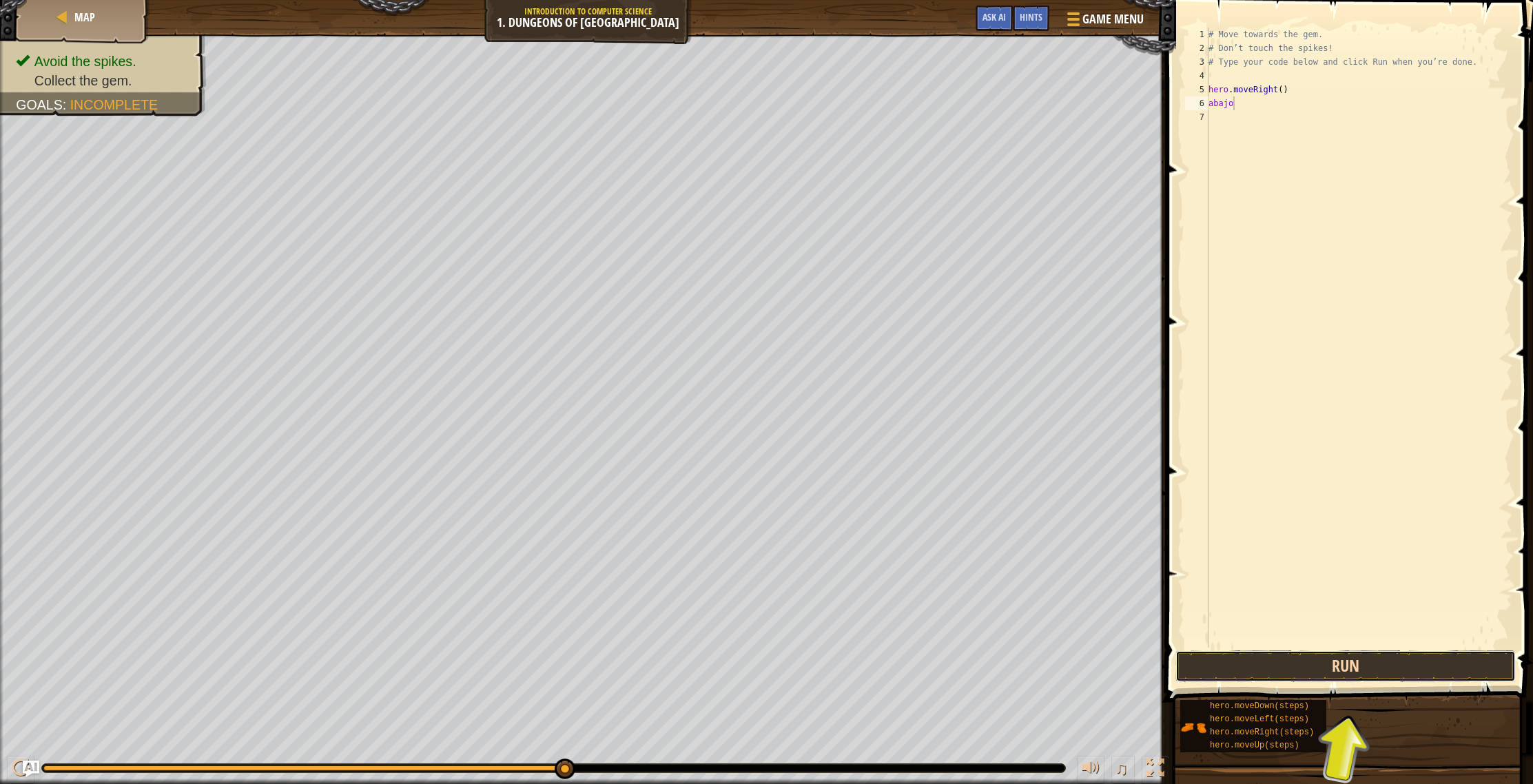
click at [1245, 666] on button "Run" at bounding box center [1345, 666] width 340 height 32
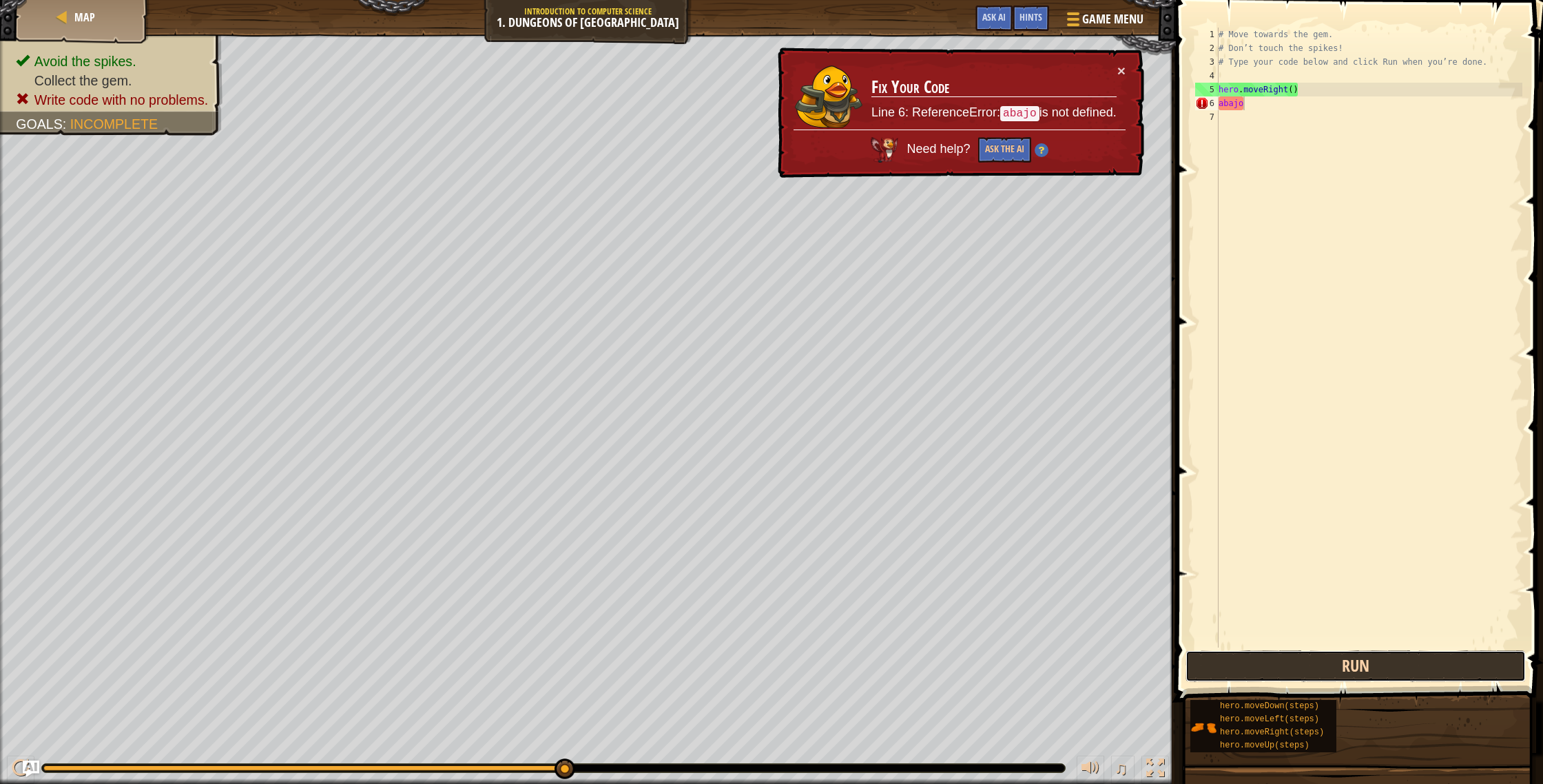
click at [1233, 666] on button "Run" at bounding box center [1355, 666] width 340 height 32
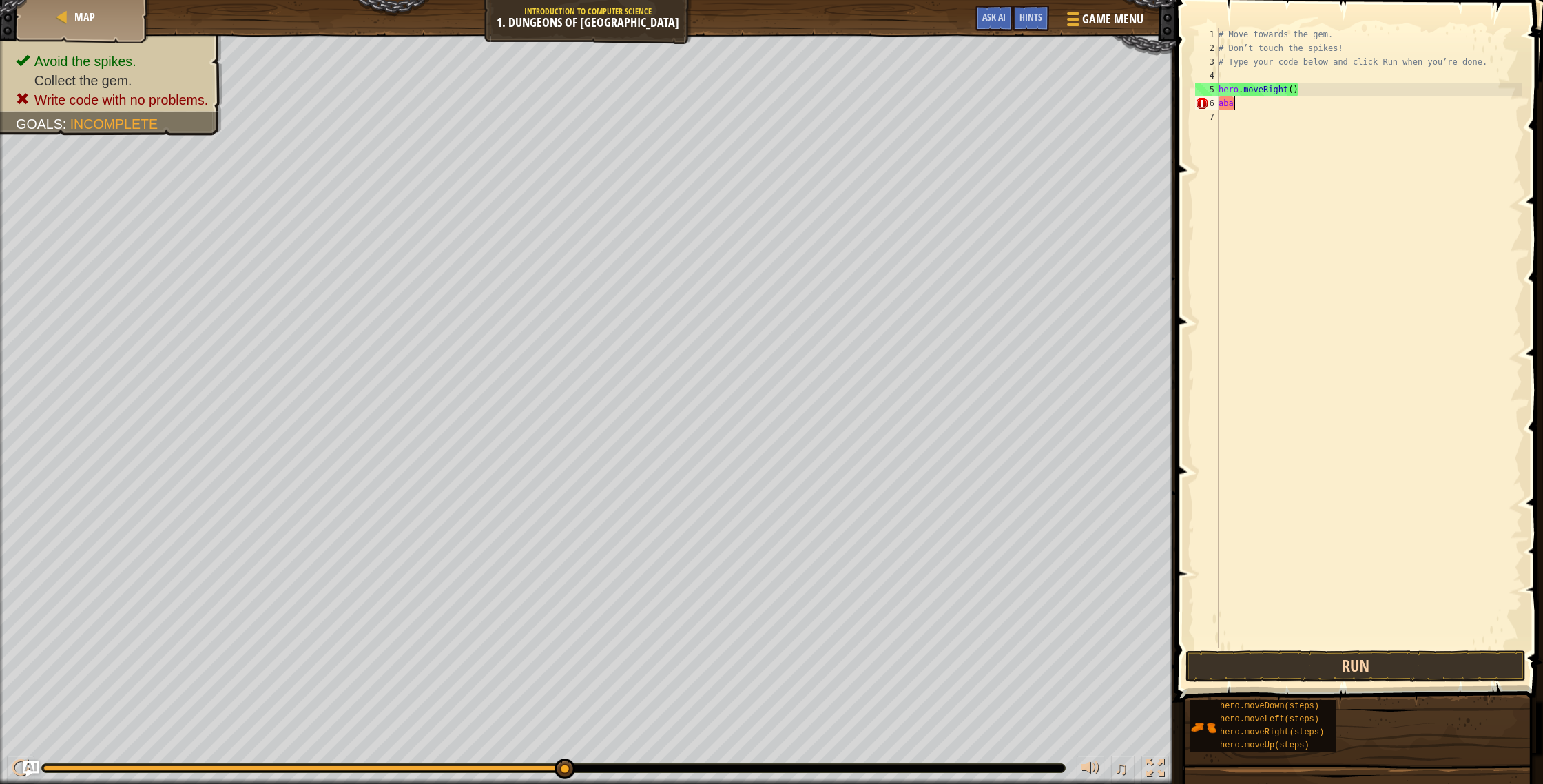
scroll to position [6, 0]
type textarea "a"
type textarea "move"
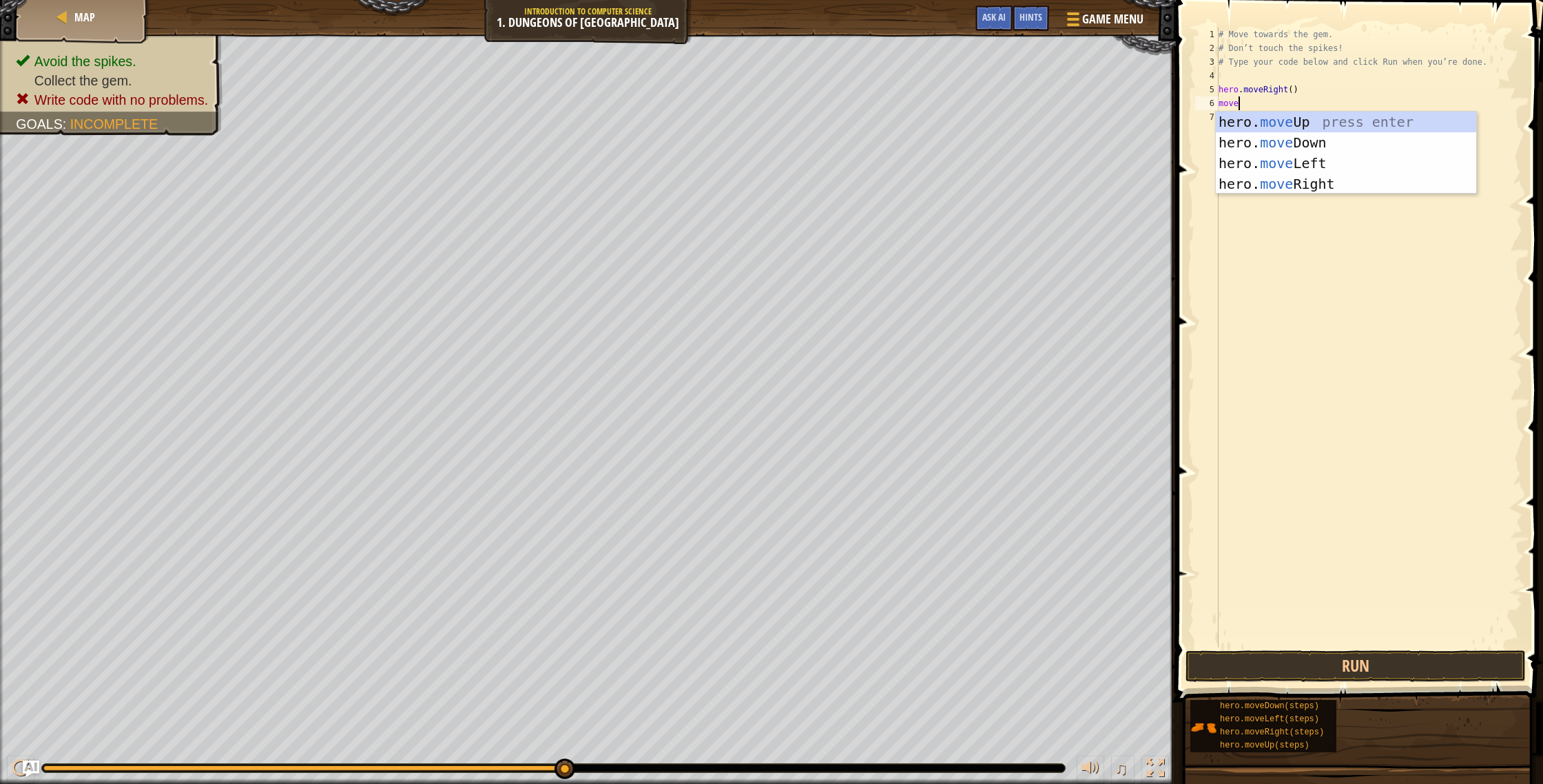
scroll to position [6, 1]
click at [1278, 134] on div "hero. move Up press enter hero. move Down press enter hero. move Left press ent…" at bounding box center [1346, 173] width 260 height 124
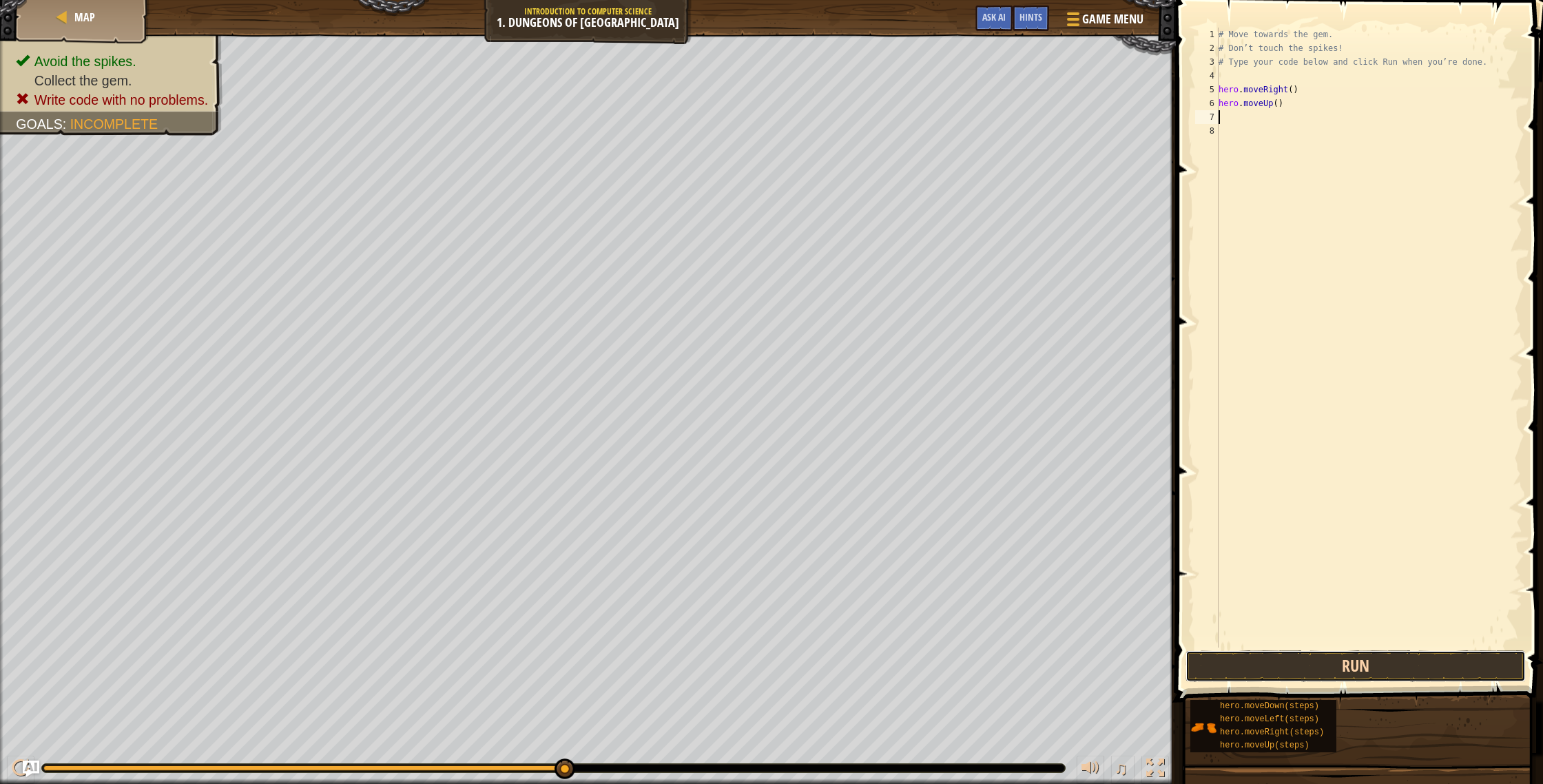
click at [1244, 670] on button "Run" at bounding box center [1355, 666] width 340 height 32
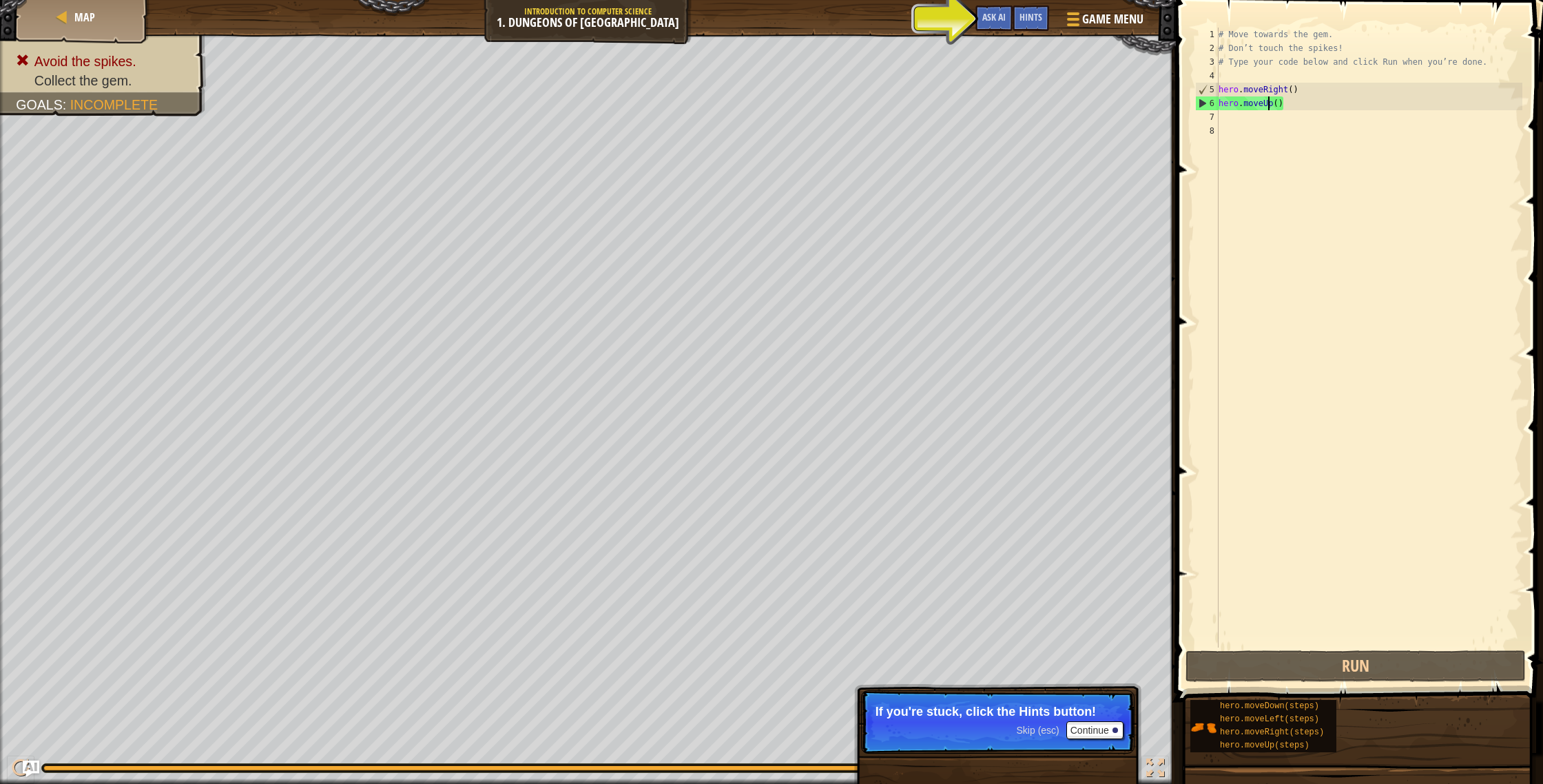
click at [1269, 103] on div "# Move towards the gem. # Don’t touch the spikes! # Type your code below and cl…" at bounding box center [1369, 352] width 306 height 647
click at [1268, 105] on div "# Move towards the gem. # Don’t touch the spikes! # Type your code below and cl…" at bounding box center [1369, 352] width 306 height 647
click at [1273, 104] on div "# Move towards the gem. # Don’t touch the spikes! # Type your code below and cl…" at bounding box center [1369, 352] width 306 height 647
click at [1283, 105] on div "# Move towards the gem. # Don’t touch the spikes! # Type your code below and cl…" at bounding box center [1369, 352] width 306 height 647
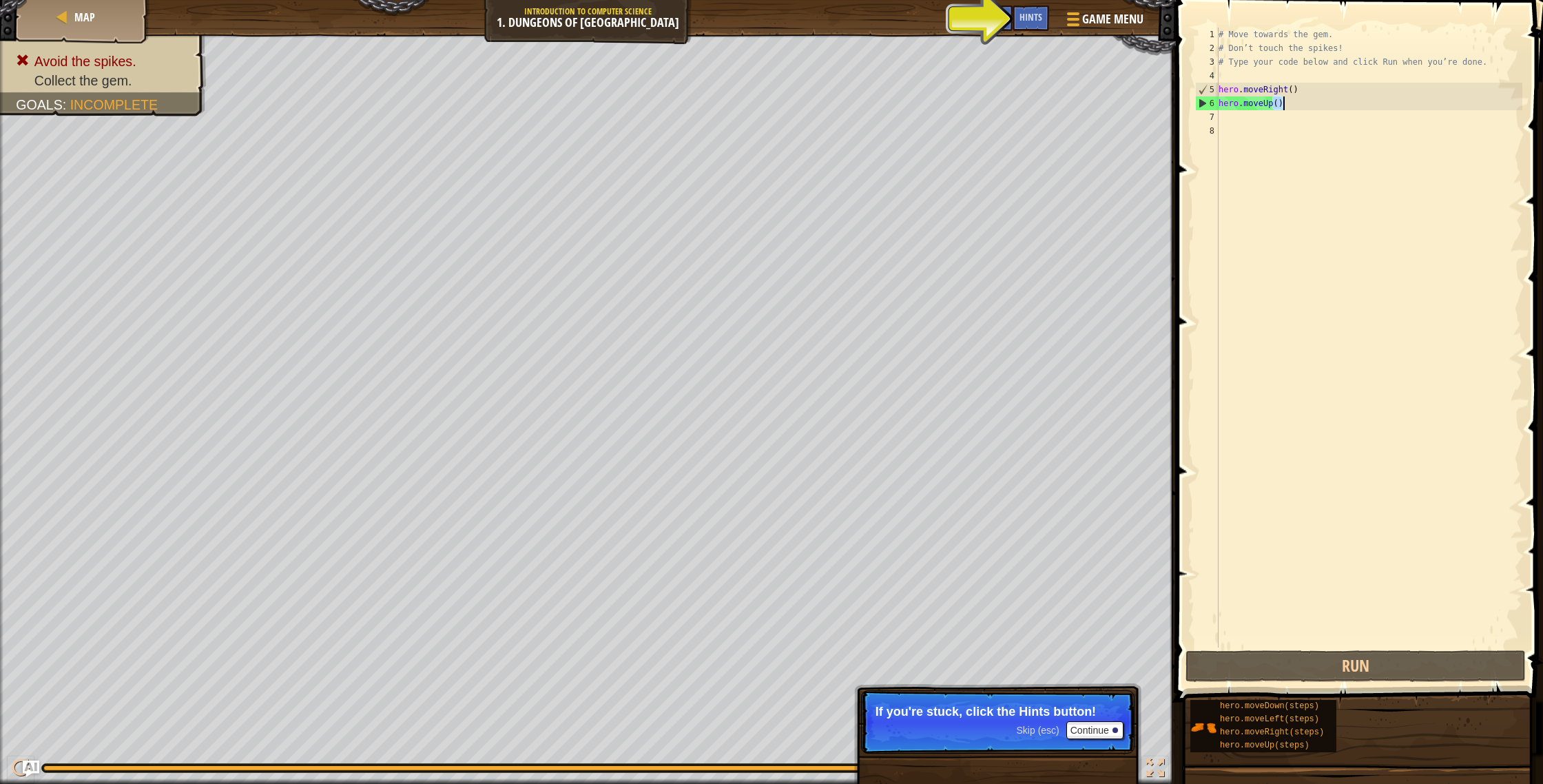
click at [1283, 105] on div "# Move towards the gem. # Don’t touch the spikes! # Type your code below and cl…" at bounding box center [1369, 352] width 306 height 647
type textarea "hero.moveUp()"
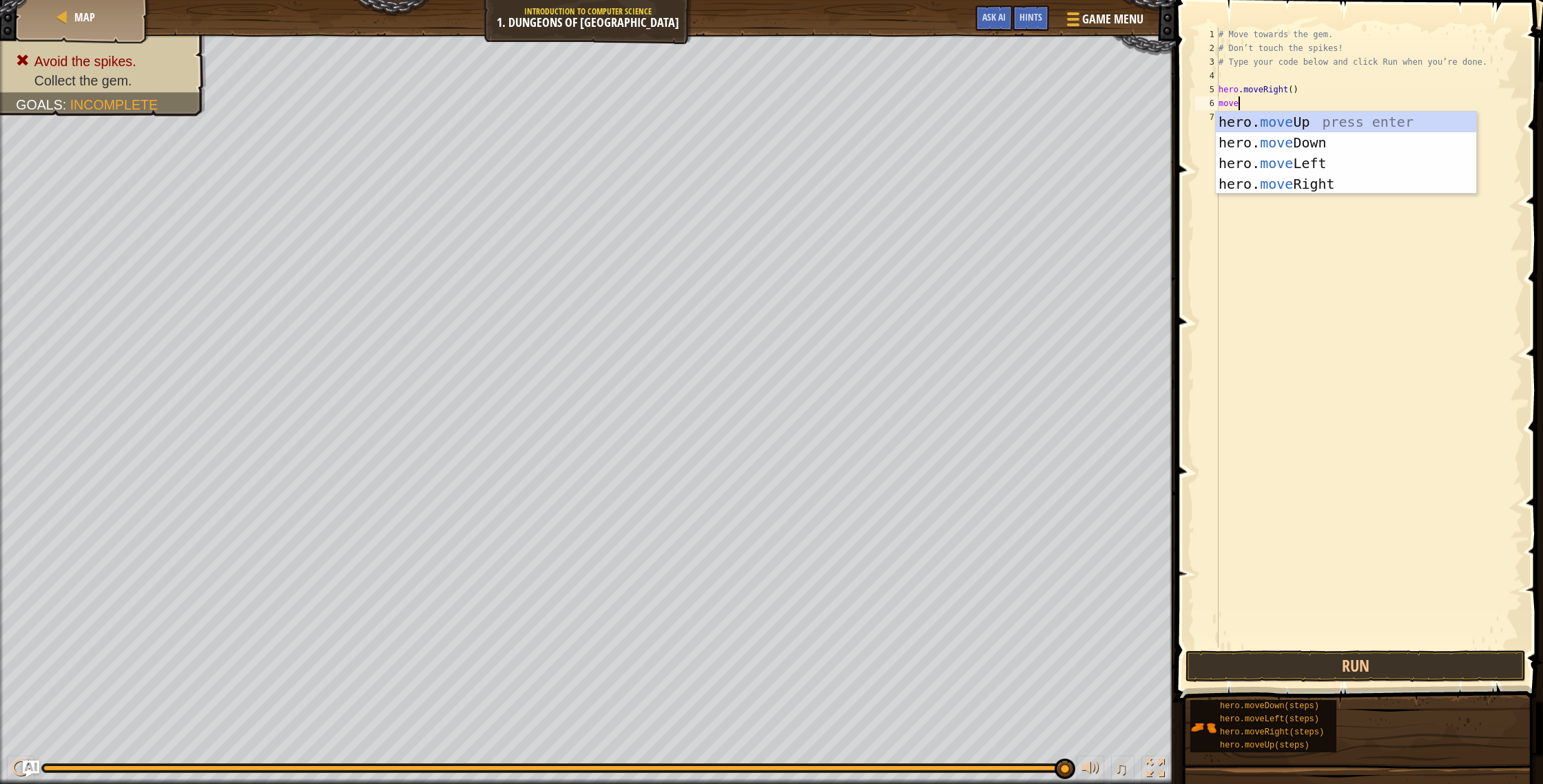
scroll to position [6, 1]
type textarea "move"
